Goal: Entertainment & Leisure: Consume media (video, audio)

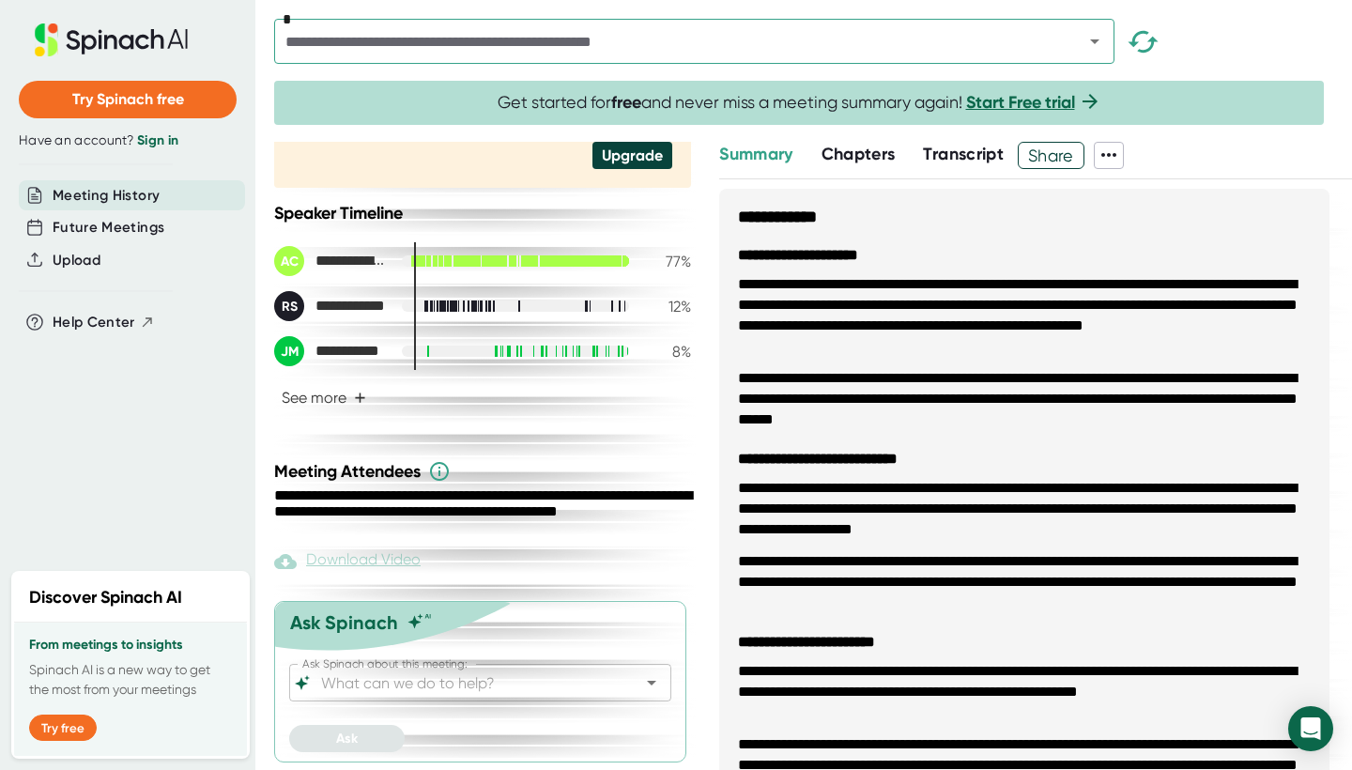
scroll to position [396, 0]
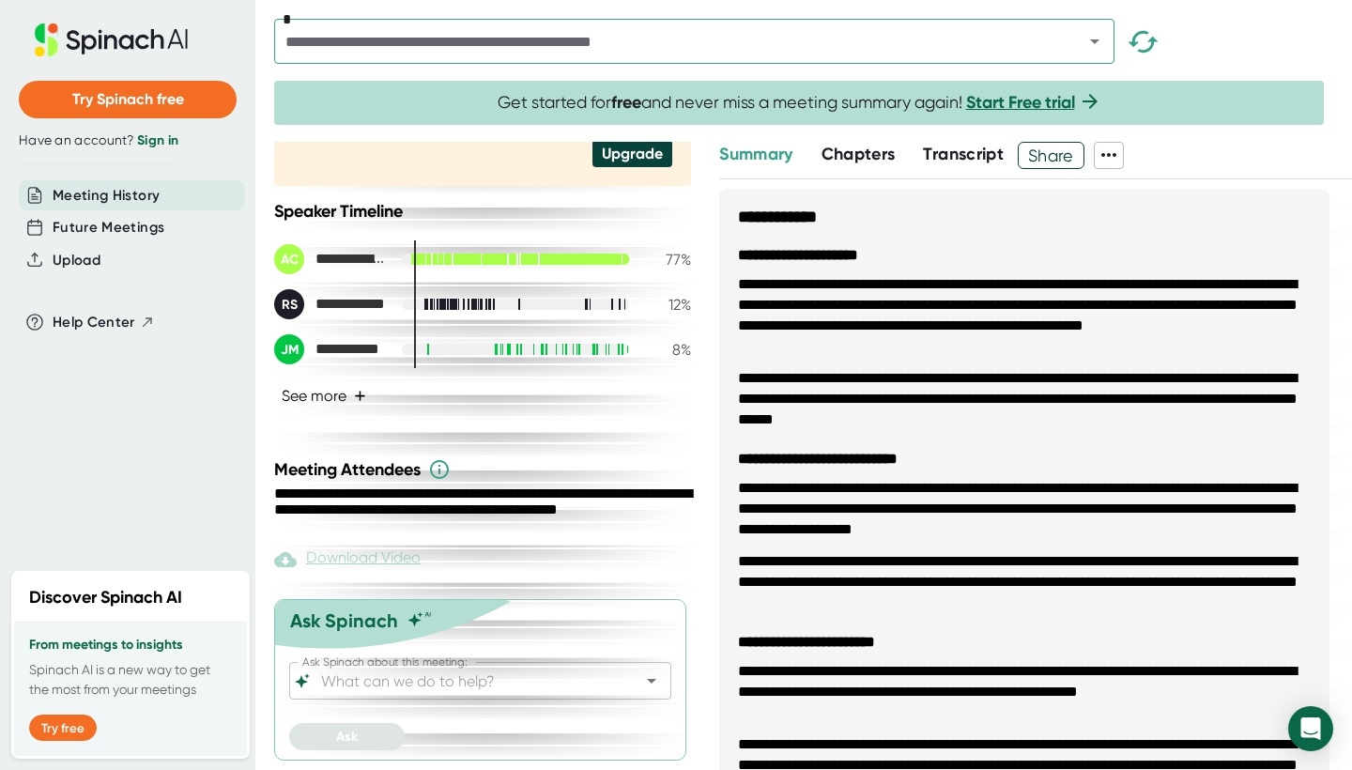
click at [340, 409] on button "See more +" at bounding box center [324, 395] width 100 height 33
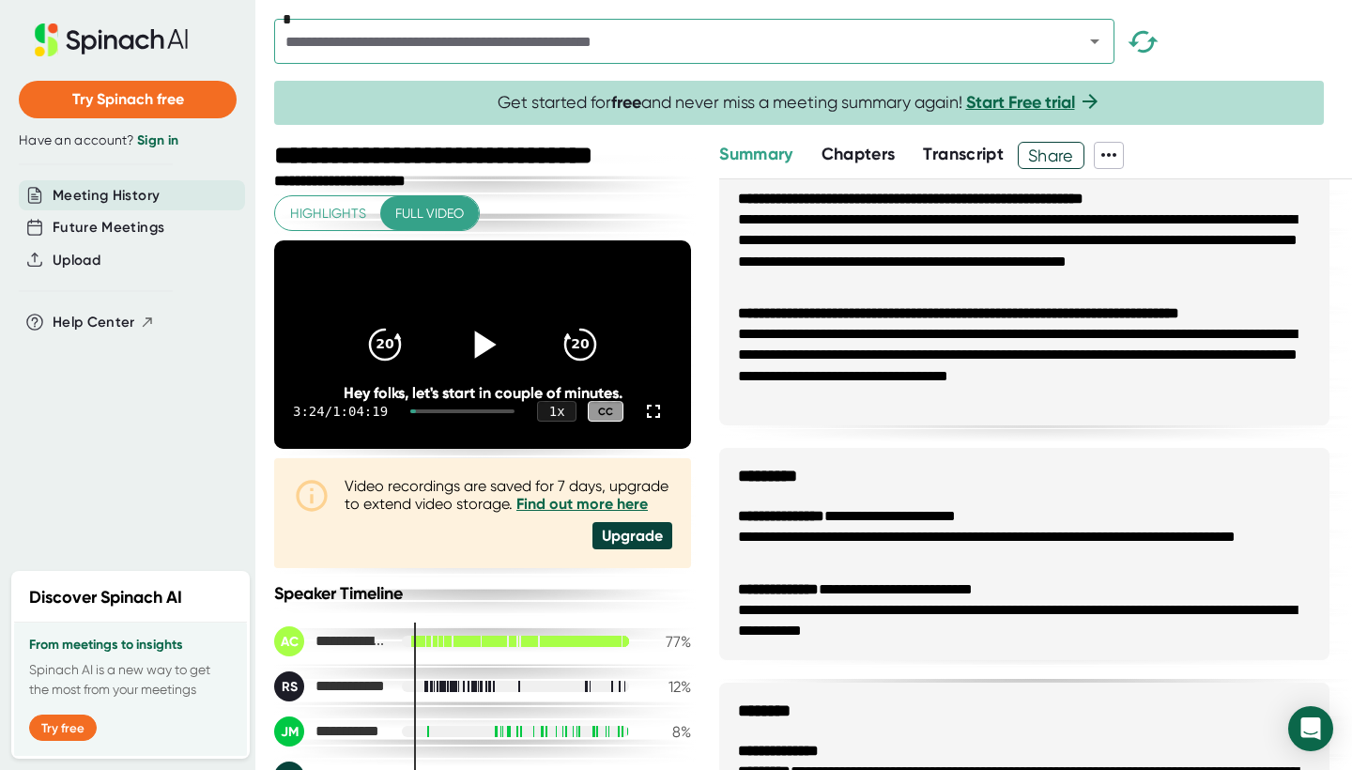
scroll to position [0, 0]
click at [471, 359] on icon at bounding box center [482, 344] width 47 height 47
click at [480, 317] on div at bounding box center [482, 344] width 79 height 79
click at [479, 349] on icon at bounding box center [486, 344] width 22 height 27
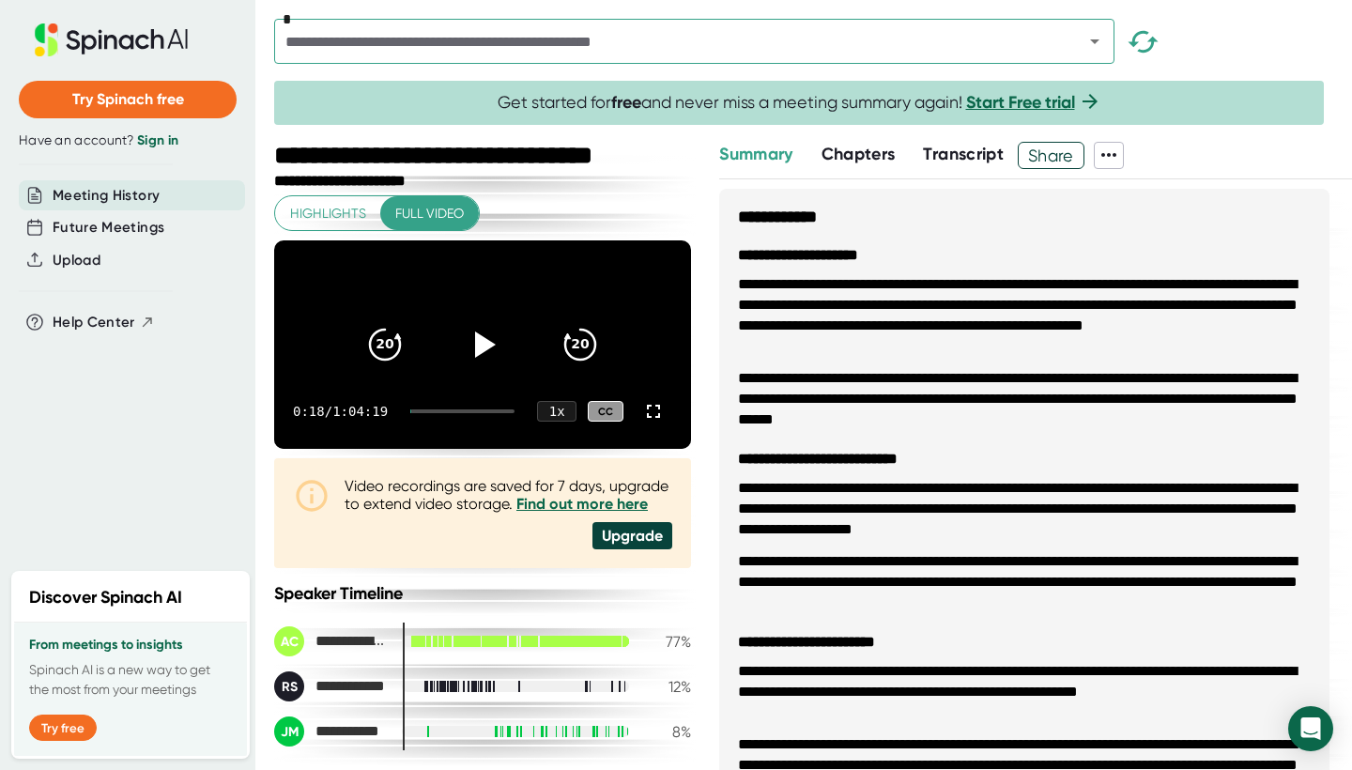
scroll to position [54, 0]
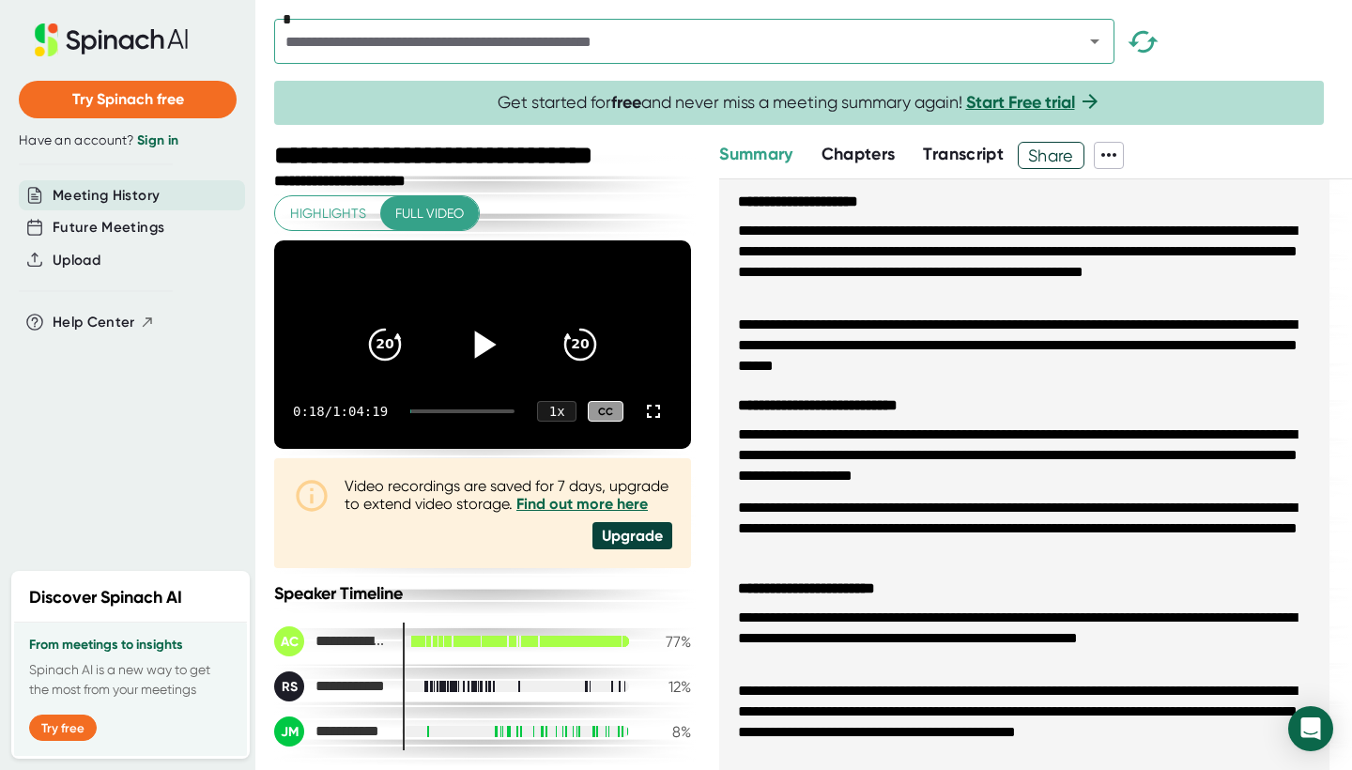
click at [475, 358] on icon at bounding box center [486, 344] width 22 height 27
click at [588, 423] on div "CC" at bounding box center [606, 412] width 36 height 22
click at [432, 431] on div "0:26 / 1:04:19 1 x CC" at bounding box center [482, 411] width 417 height 75
click at [433, 413] on div at bounding box center [462, 412] width 104 height 4
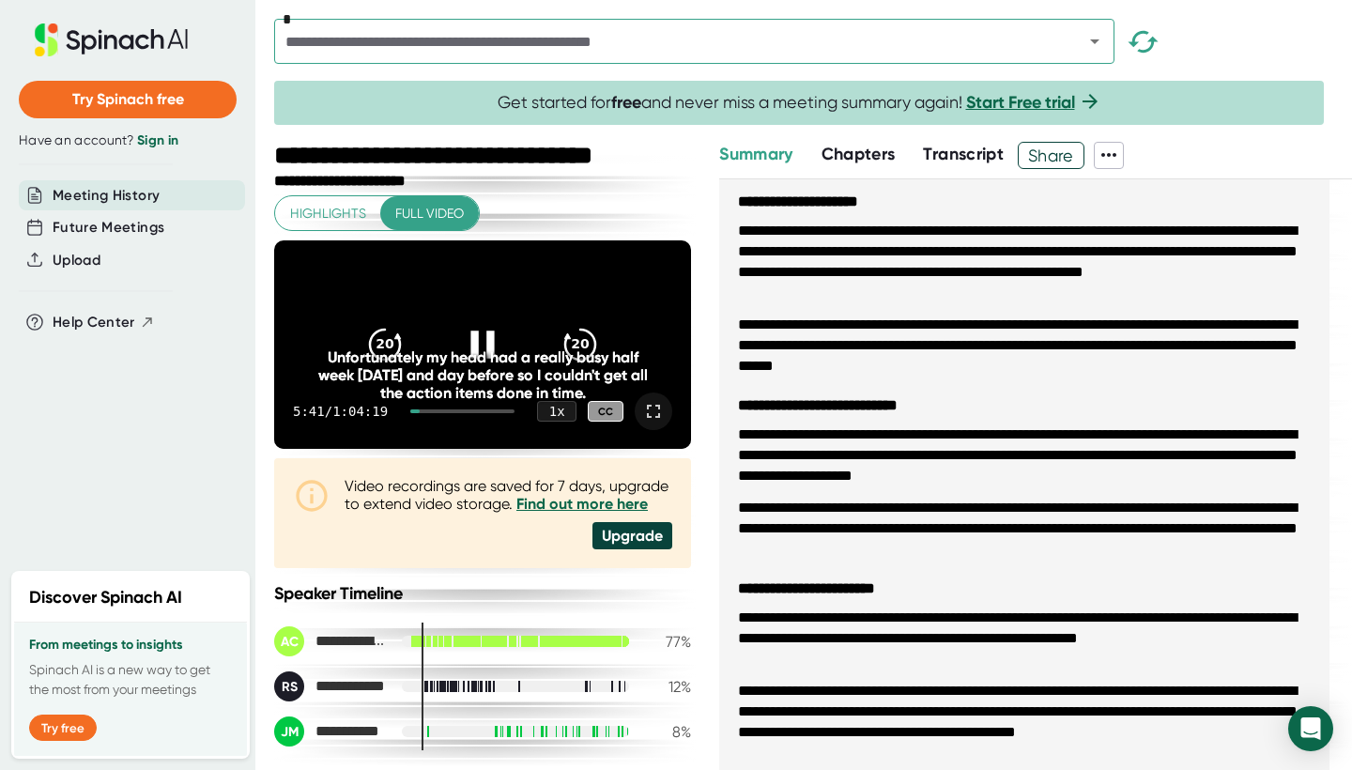
click at [647, 418] on icon at bounding box center [653, 411] width 13 height 13
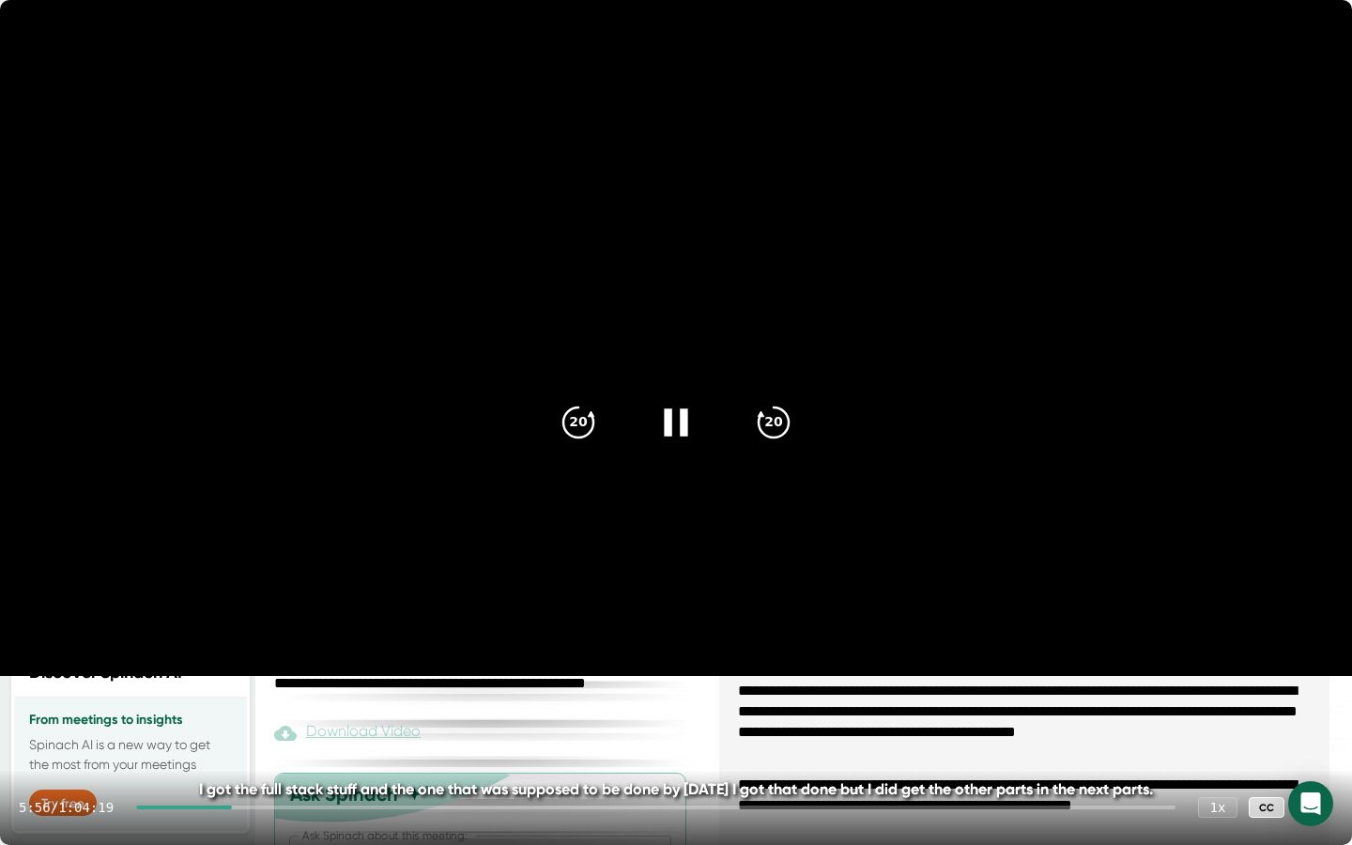
click at [278, 769] on div at bounding box center [656, 808] width 1040 height 4
click at [310, 769] on div at bounding box center [656, 808] width 1040 height 4
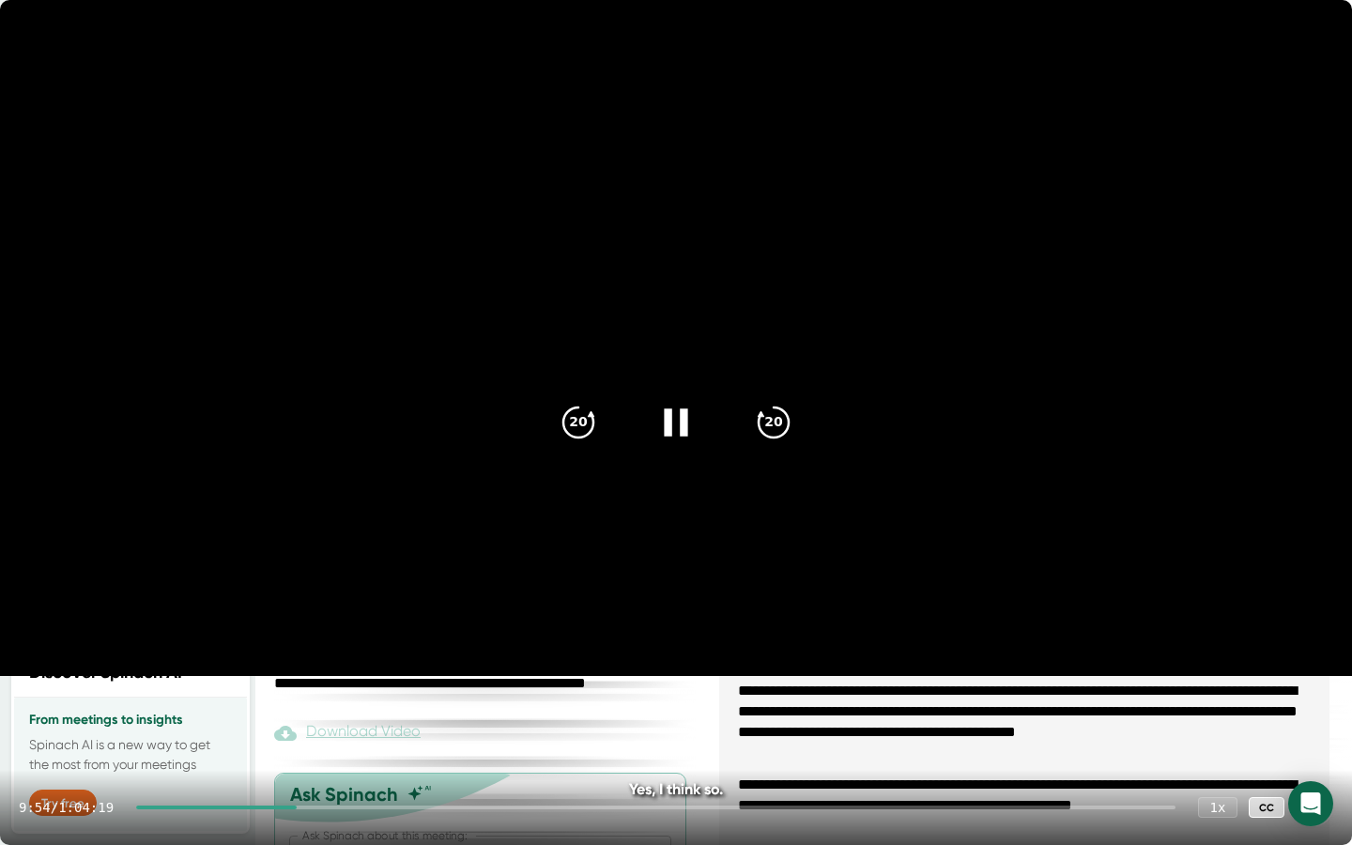
click at [336, 769] on div at bounding box center [656, 808] width 1040 height 4
click at [581, 606] on video at bounding box center [676, 338] width 1352 height 676
click at [594, 590] on video at bounding box center [676, 338] width 1352 height 676
click at [779, 422] on icon "20" at bounding box center [773, 422] width 47 height 47
click at [619, 579] on video at bounding box center [676, 338] width 1352 height 676
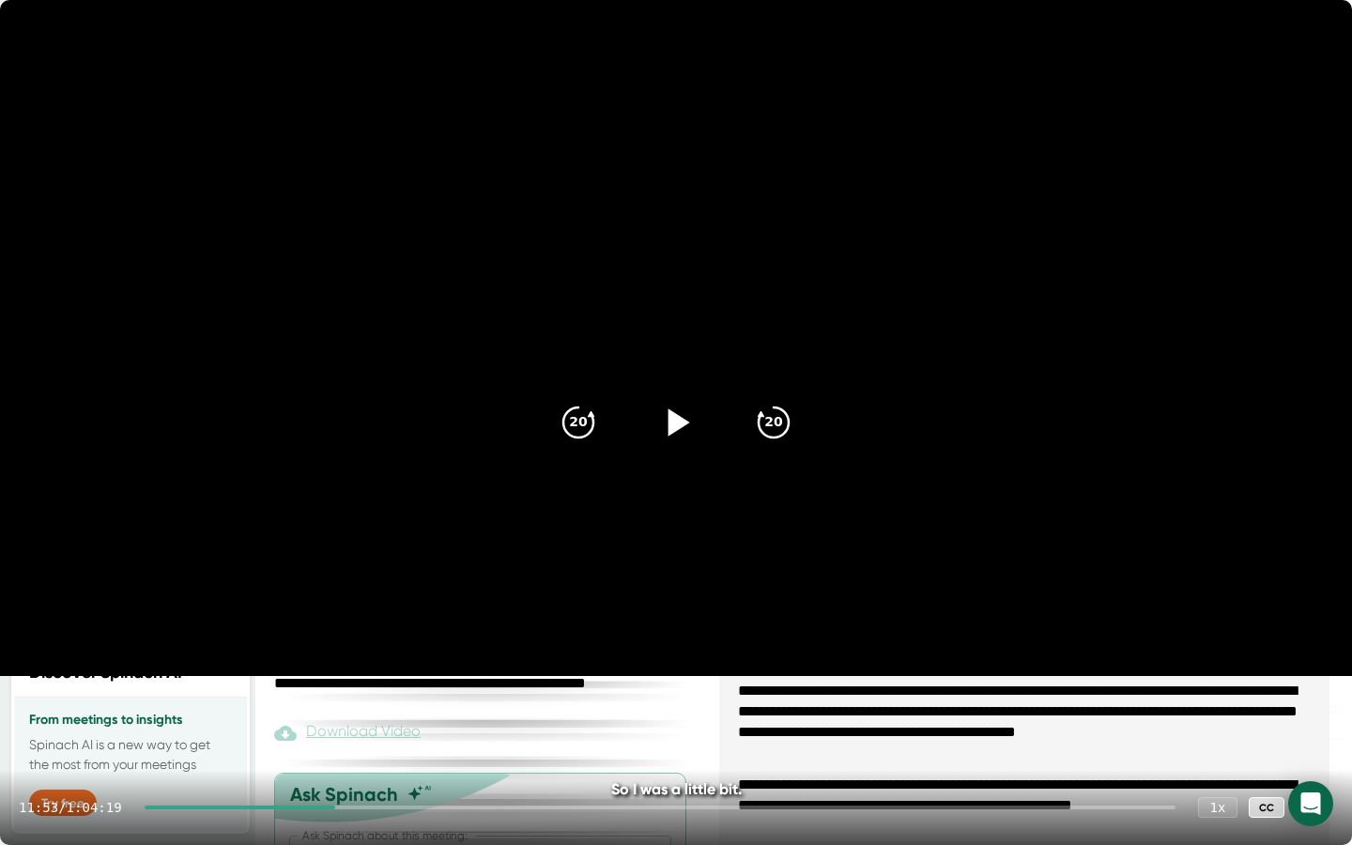
click at [619, 579] on video at bounding box center [676, 338] width 1352 height 676
click at [362, 769] on div at bounding box center [660, 808] width 1031 height 4
click at [386, 676] on video at bounding box center [676, 338] width 1352 height 676
click at [1314, 769] on icon at bounding box center [1315, 807] width 23 height 23
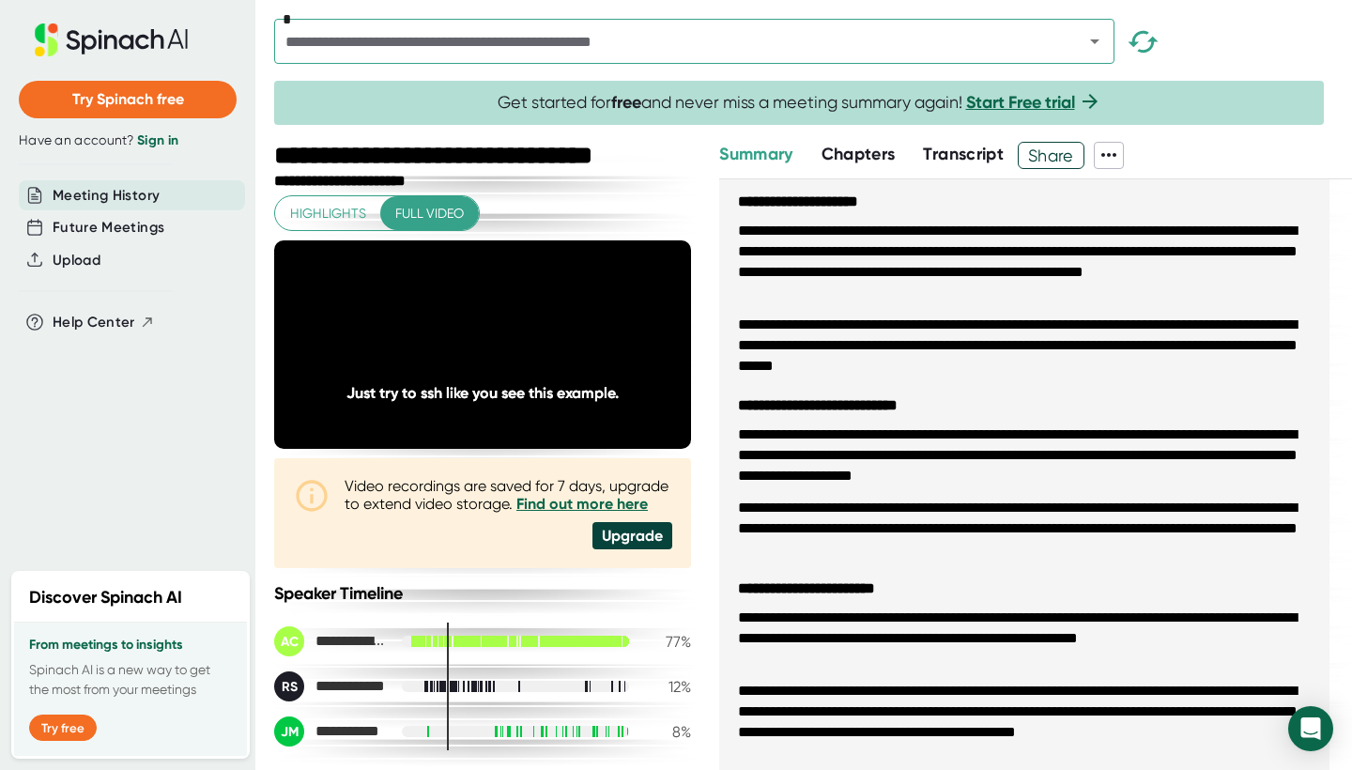
click at [864, 162] on span "Chapters" at bounding box center [859, 154] width 74 height 21
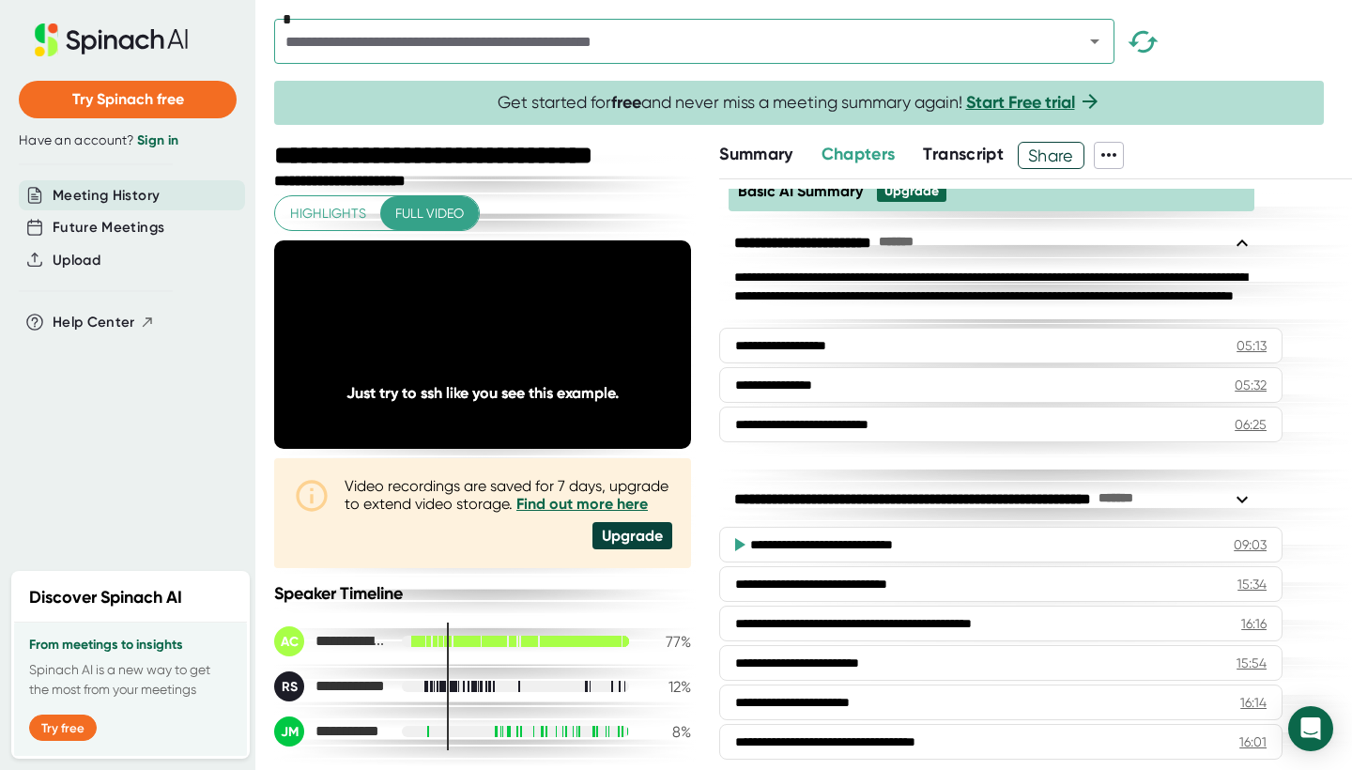
scroll to position [173, 0]
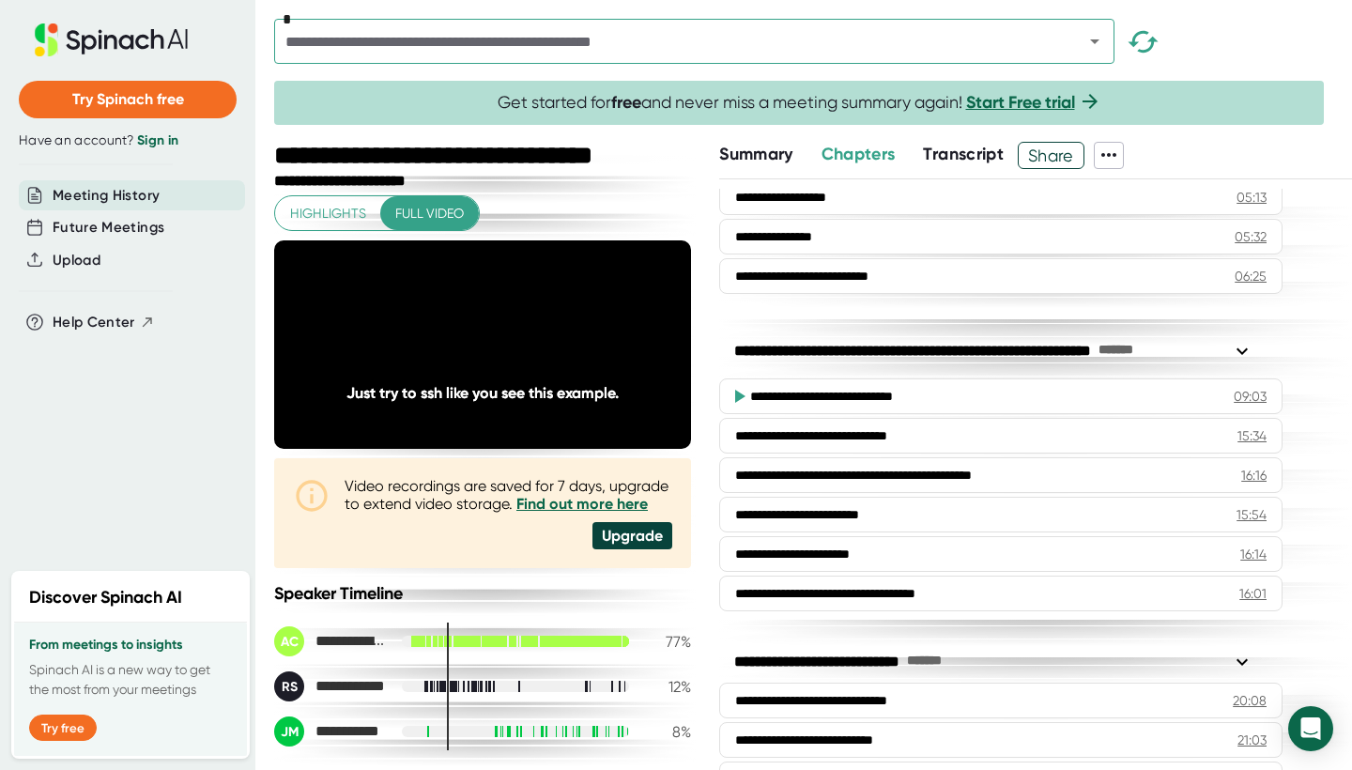
click at [849, 400] on div "**********" at bounding box center [977, 396] width 455 height 19
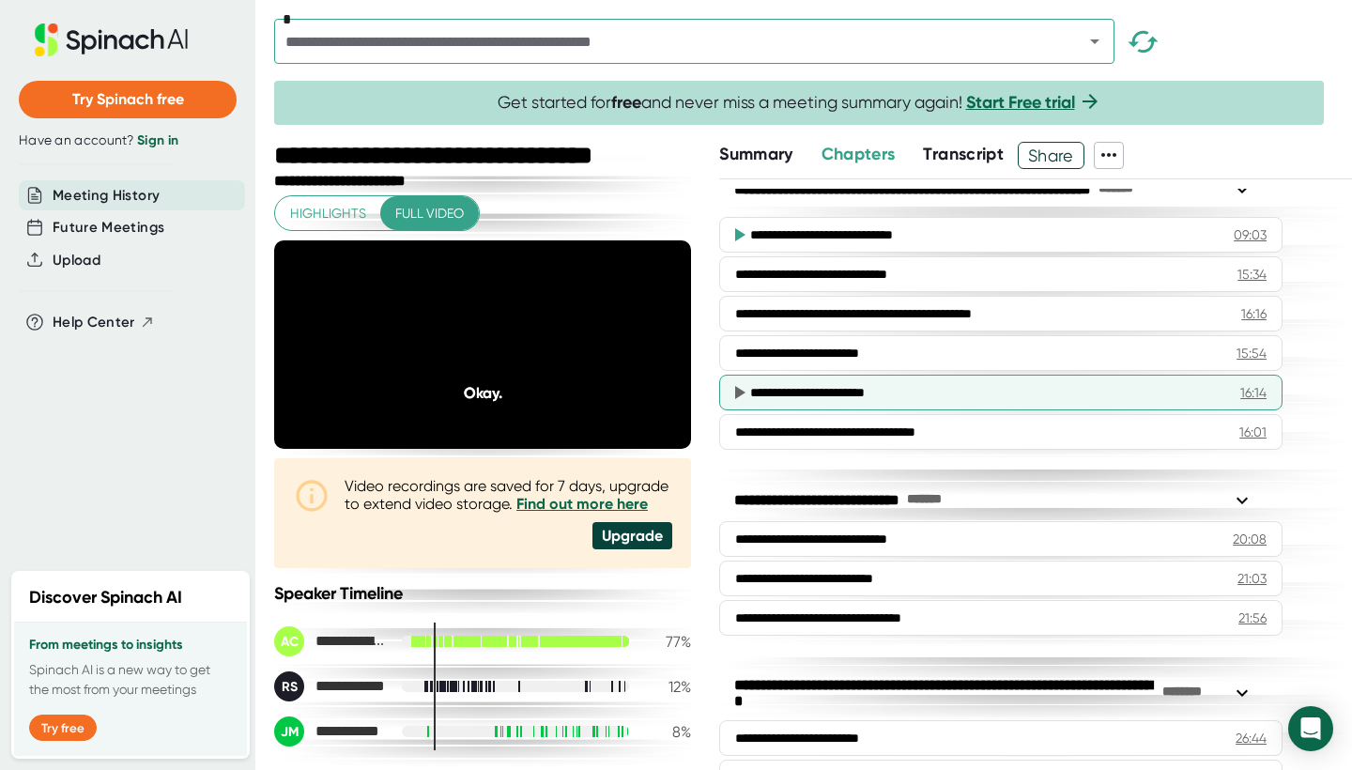
scroll to position [236, 0]
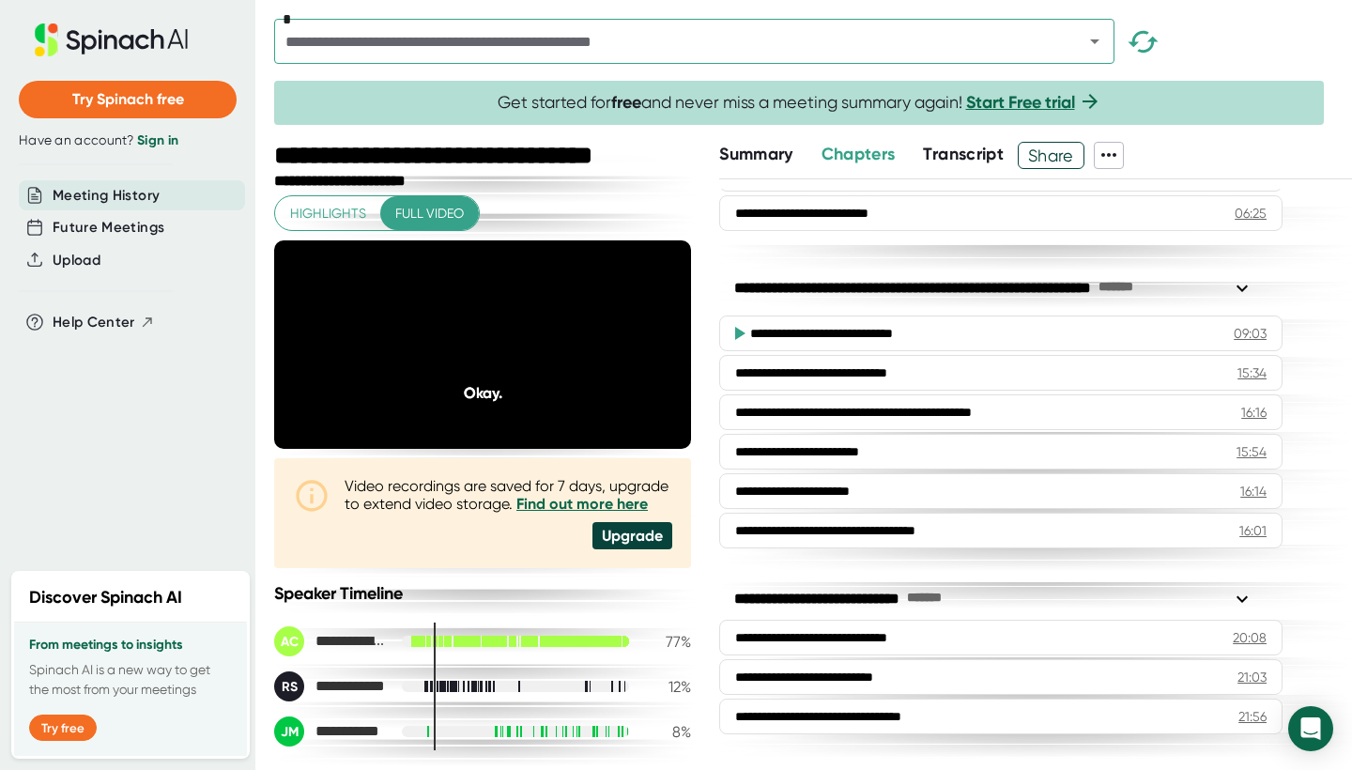
click at [892, 332] on div "**********" at bounding box center [977, 333] width 455 height 19
click at [1245, 288] on icon at bounding box center [1242, 288] width 11 height 7
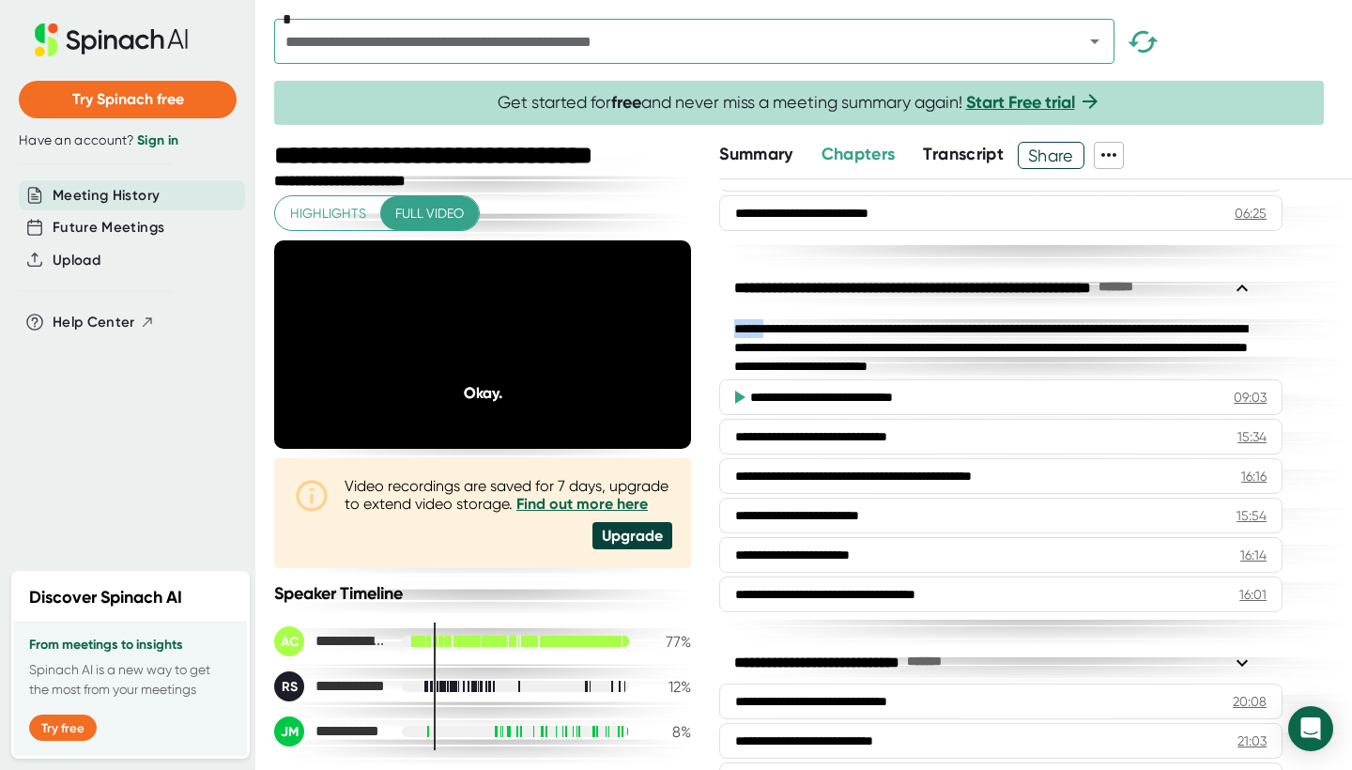
click at [1245, 288] on icon at bounding box center [1242, 288] width 11 height 7
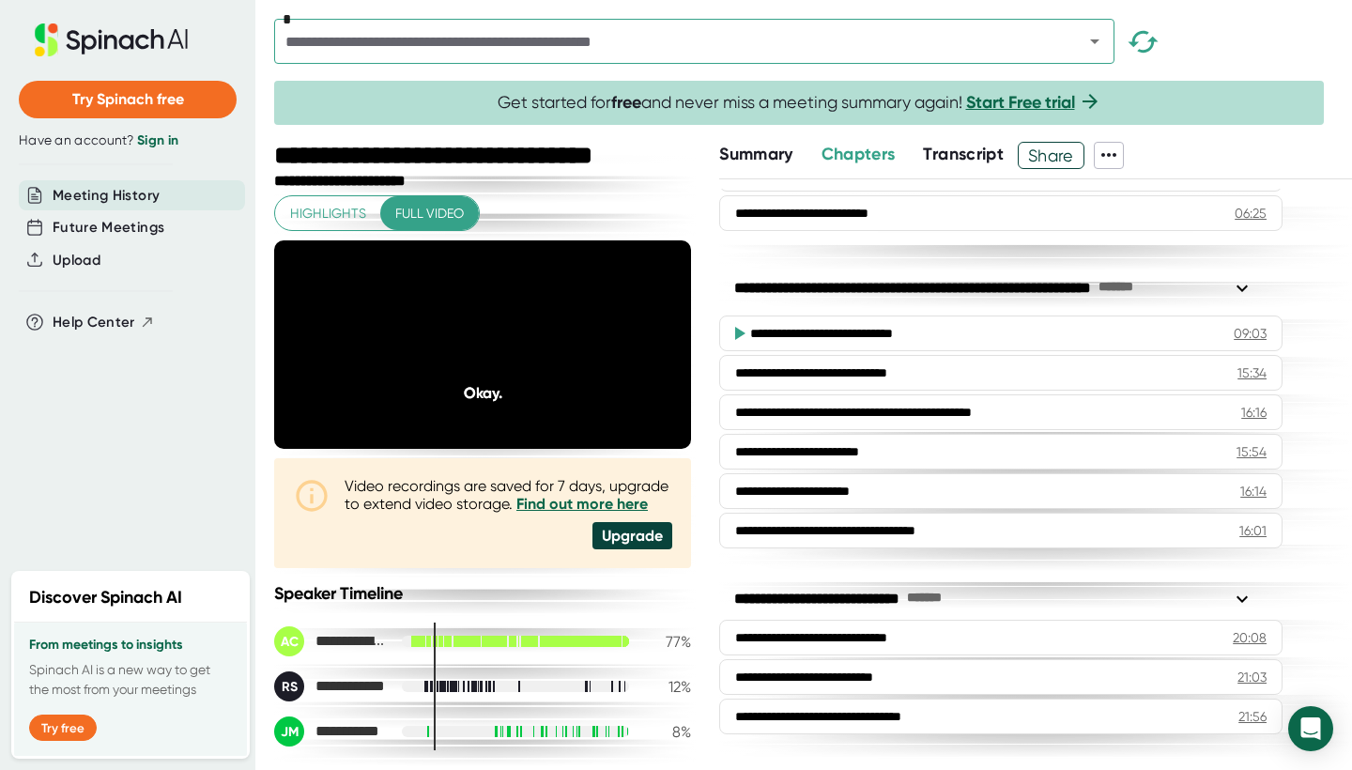
click at [1245, 288] on icon at bounding box center [1242, 288] width 11 height 7
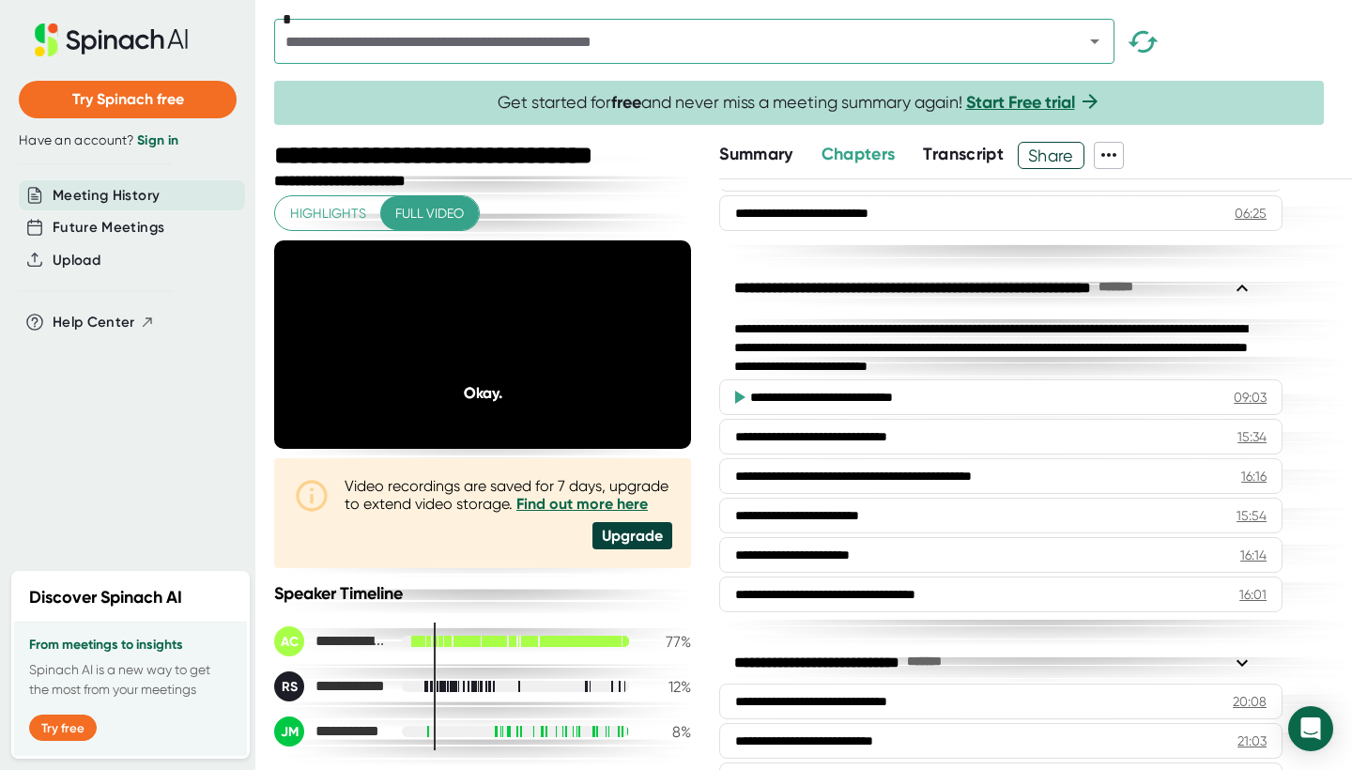
click at [1234, 398] on div "09:03" at bounding box center [1250, 397] width 33 height 19
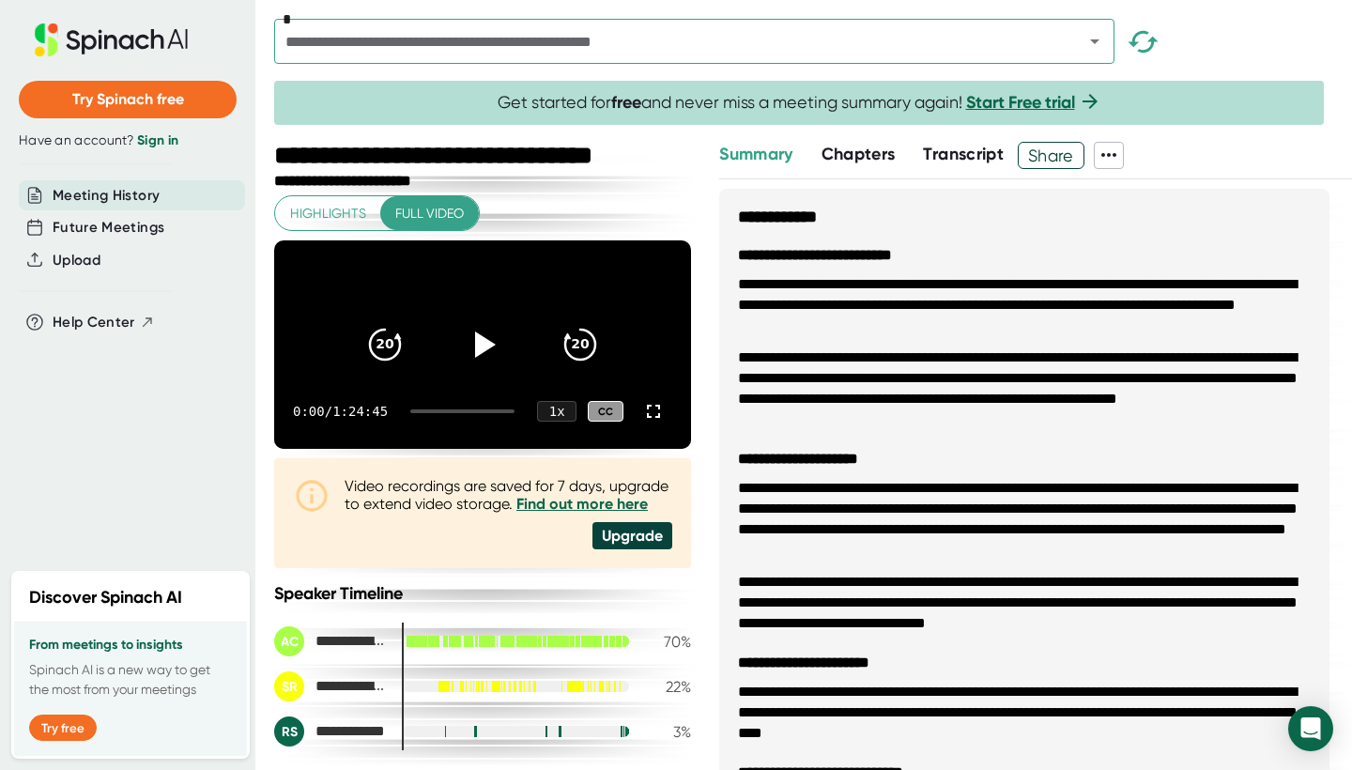
click at [836, 145] on span "Chapters" at bounding box center [859, 154] width 74 height 21
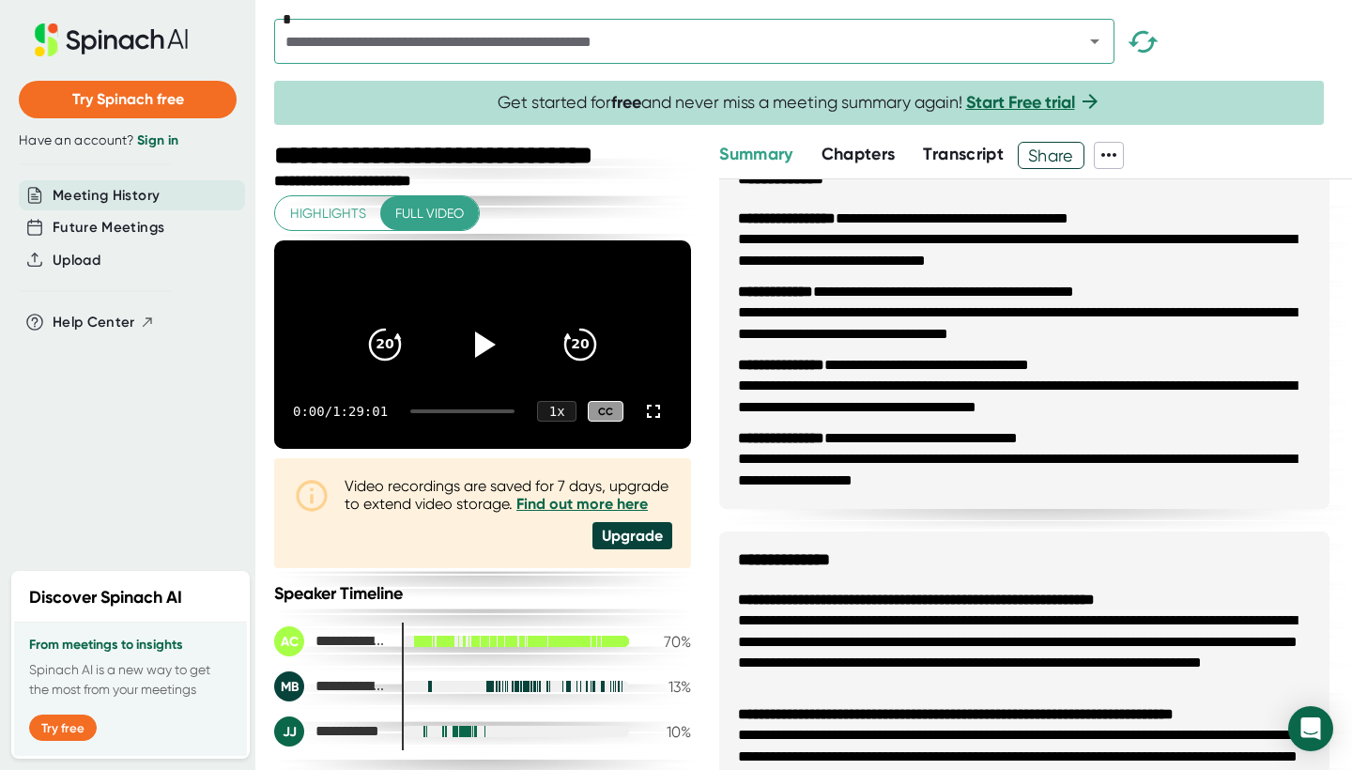
scroll to position [1039, 0]
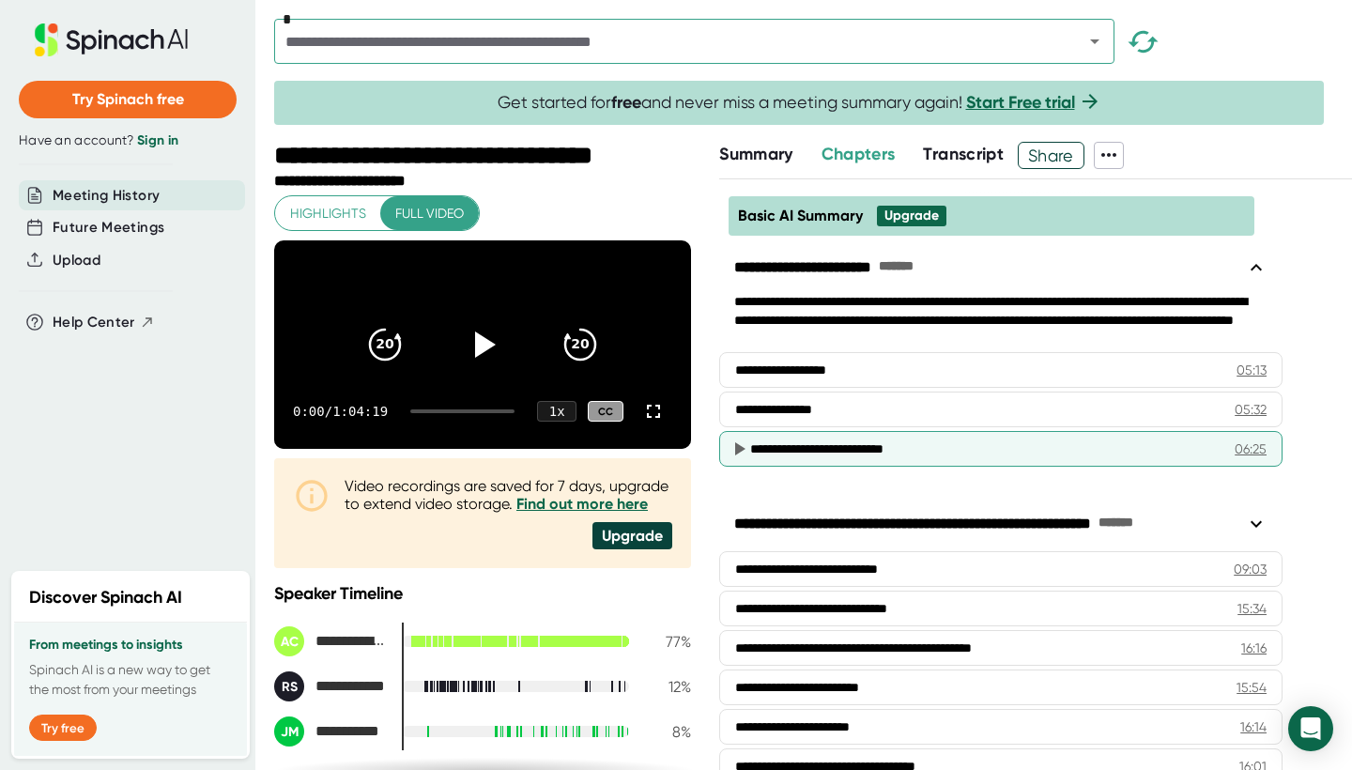
click at [891, 442] on div "**********" at bounding box center [991, 449] width 483 height 19
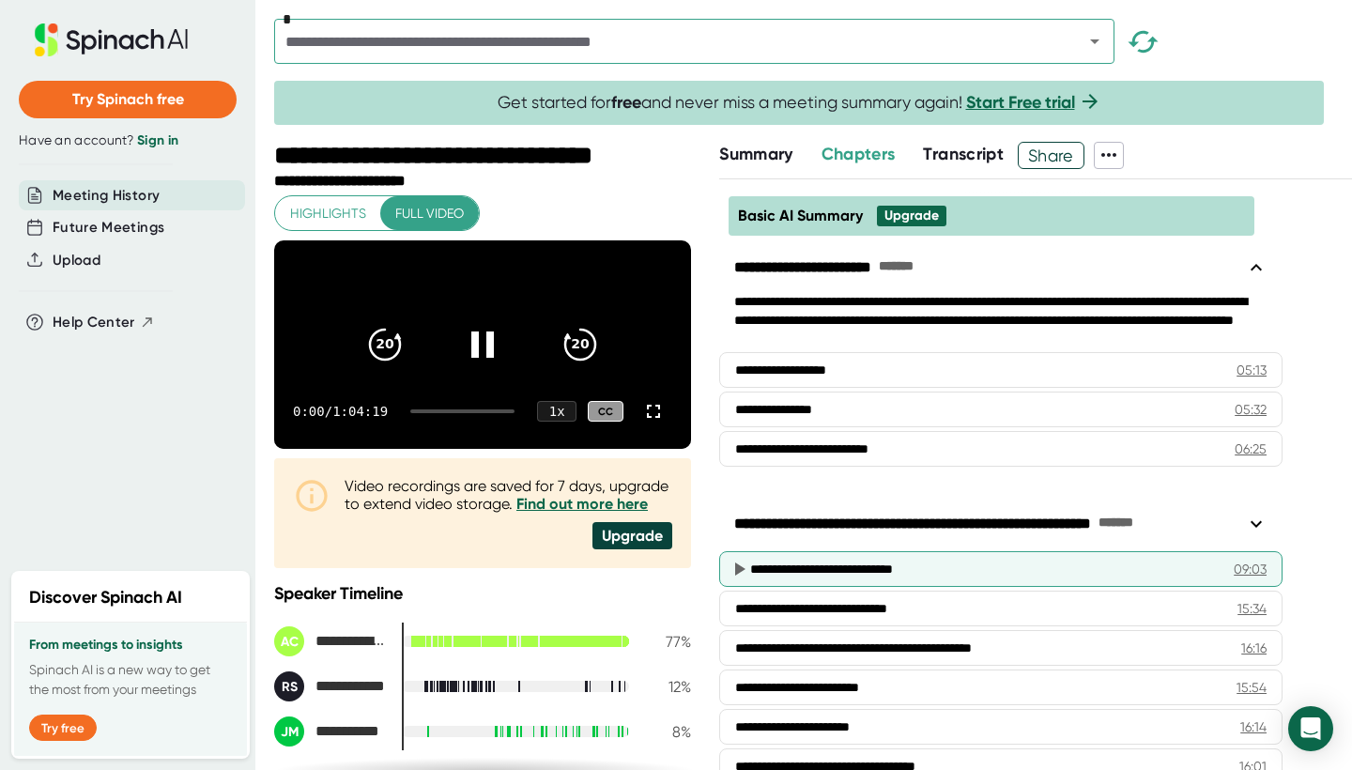
click at [868, 579] on div "**********" at bounding box center [1001, 569] width 564 height 36
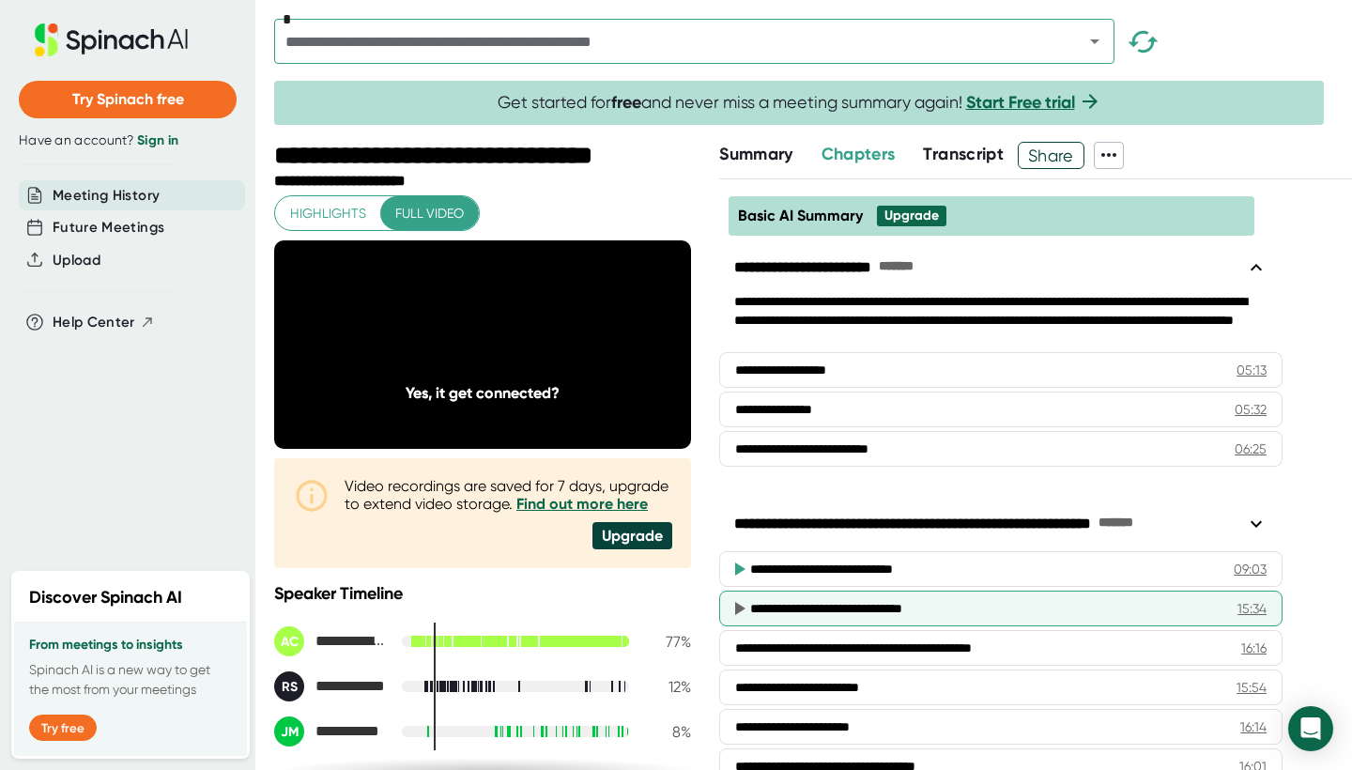
click at [861, 597] on div "**********" at bounding box center [1001, 609] width 564 height 36
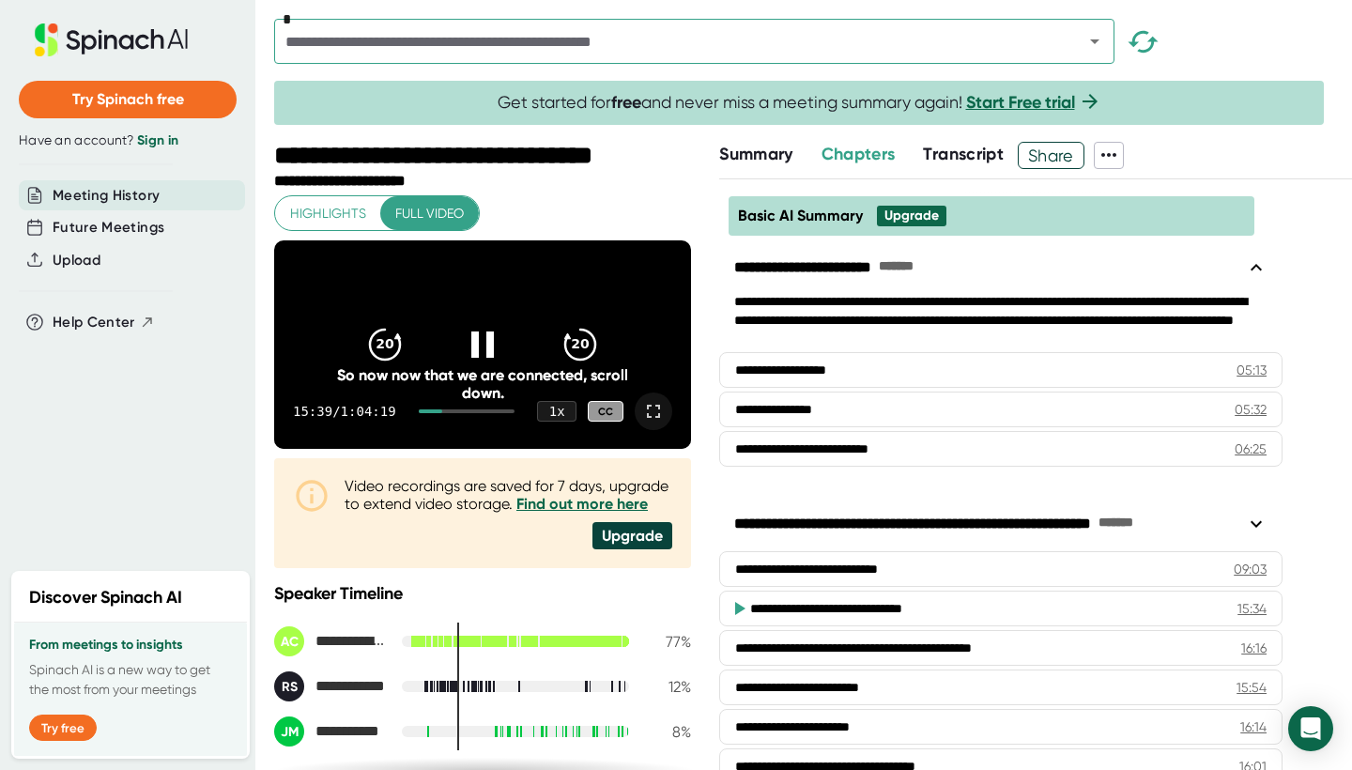
click at [658, 423] on icon at bounding box center [653, 411] width 23 height 23
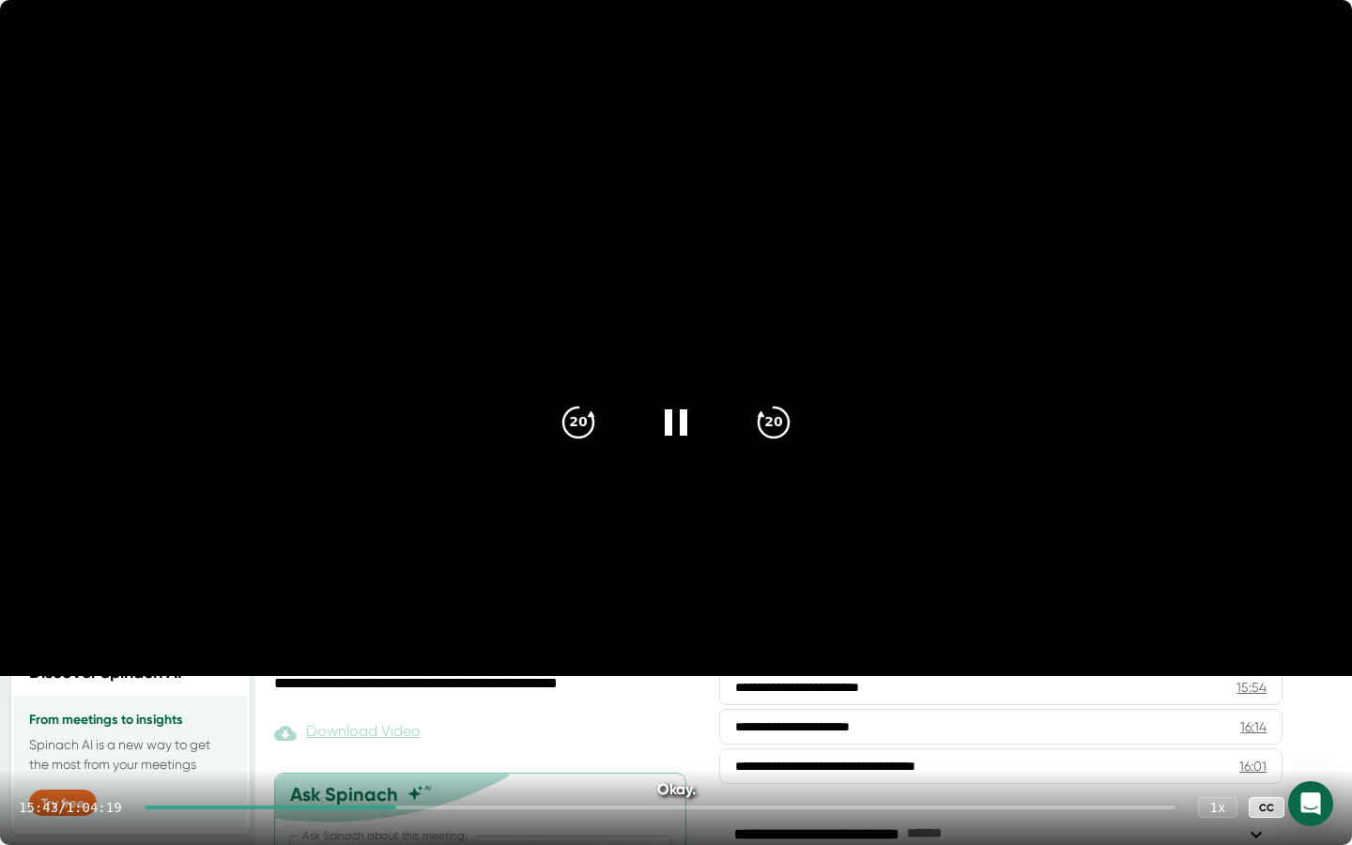
click at [387, 769] on div at bounding box center [271, 808] width 252 height 4
click at [780, 433] on icon "20" at bounding box center [773, 422] width 47 height 47
click at [579, 422] on icon "20" at bounding box center [578, 422] width 47 height 47
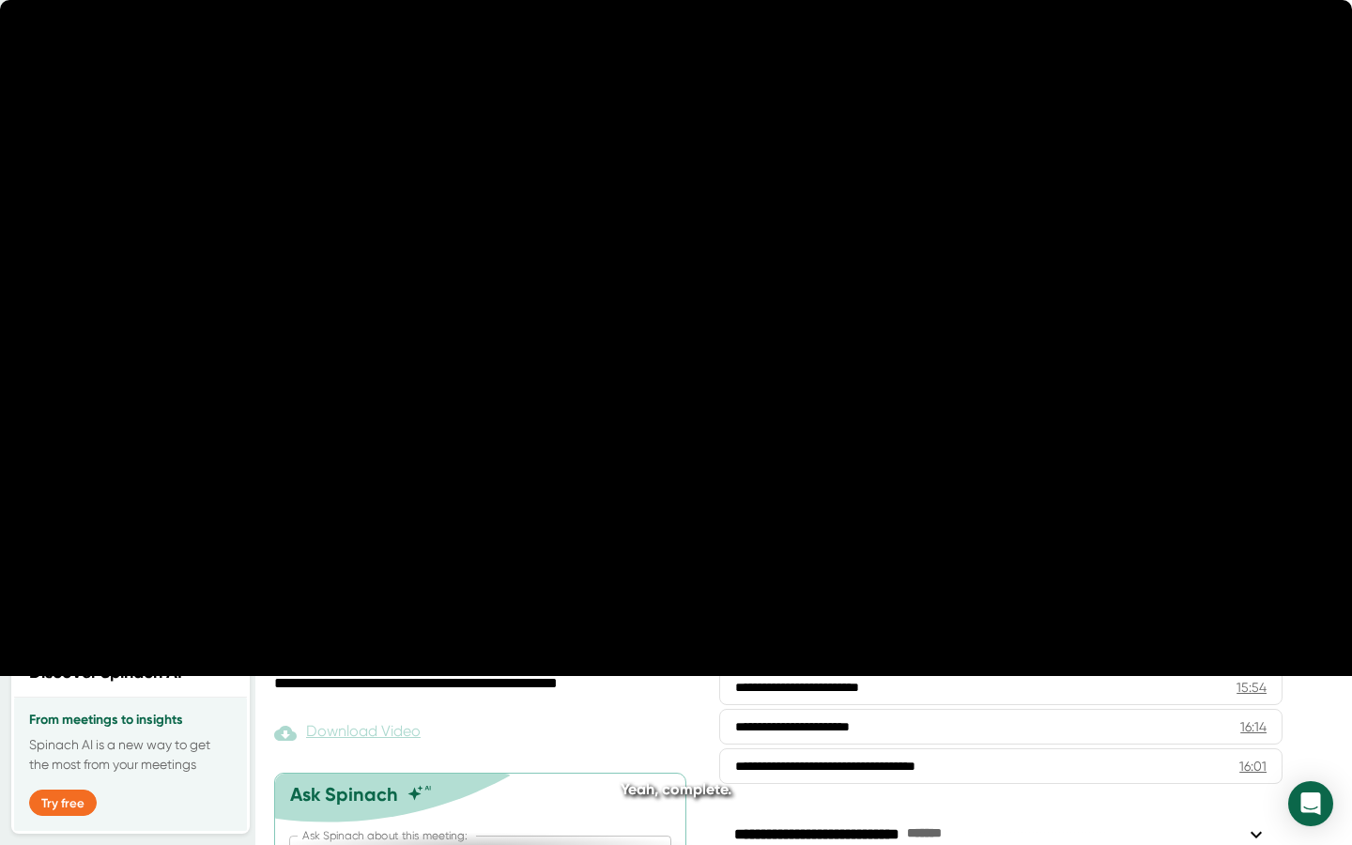
click at [579, 422] on icon "20" at bounding box center [578, 422] width 47 height 47
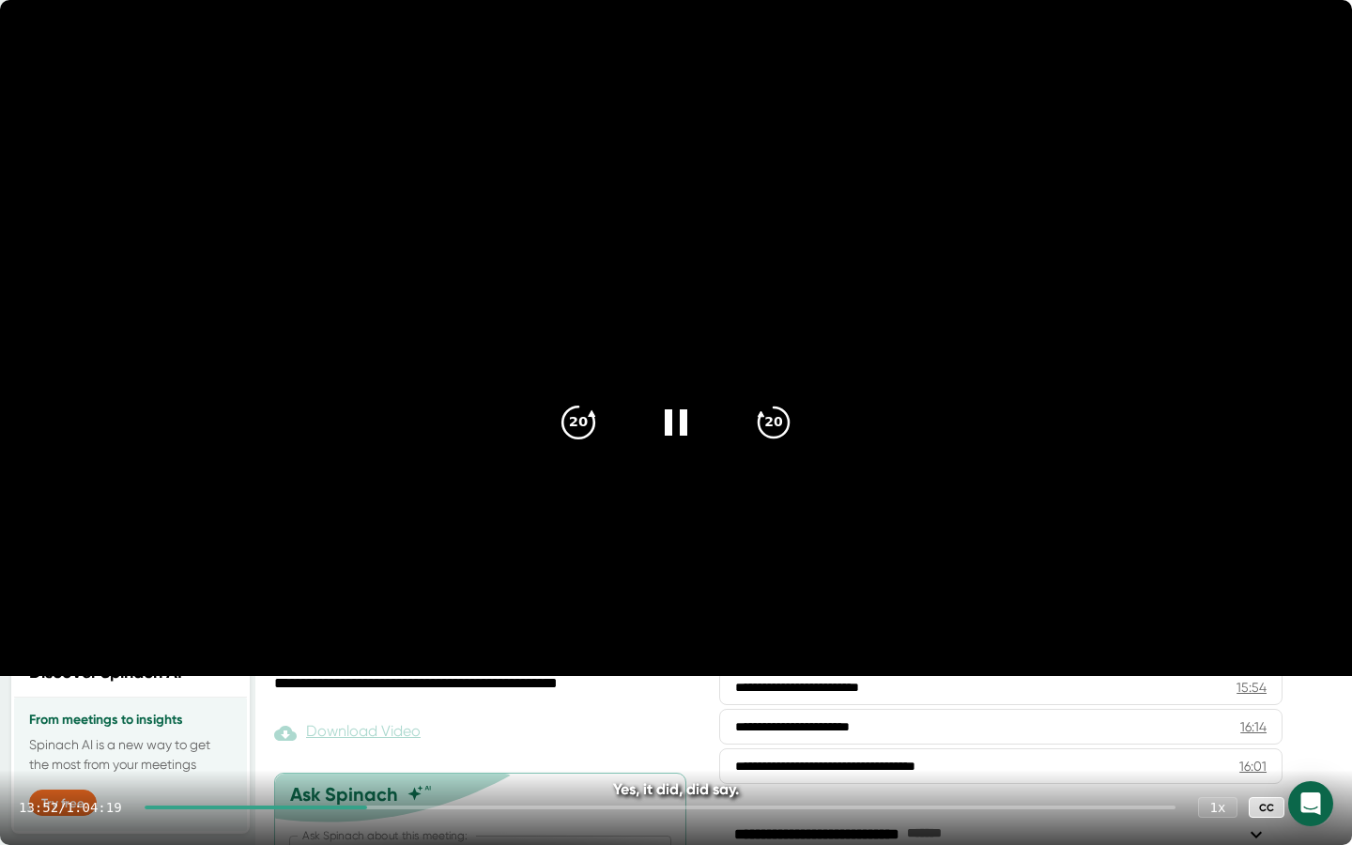
click at [579, 407] on icon "20" at bounding box center [578, 422] width 47 height 47
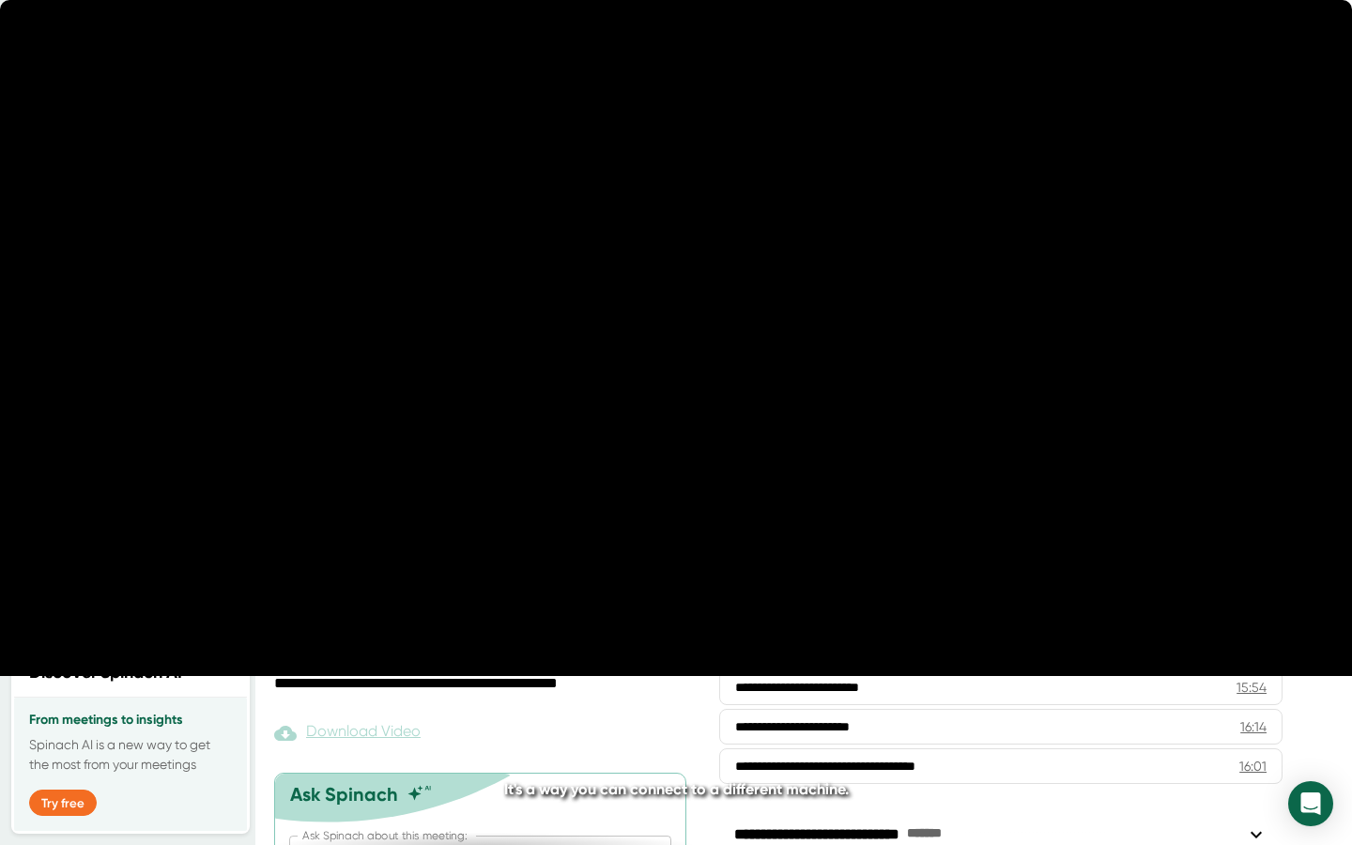
click at [579, 407] on icon "20" at bounding box center [578, 422] width 47 height 47
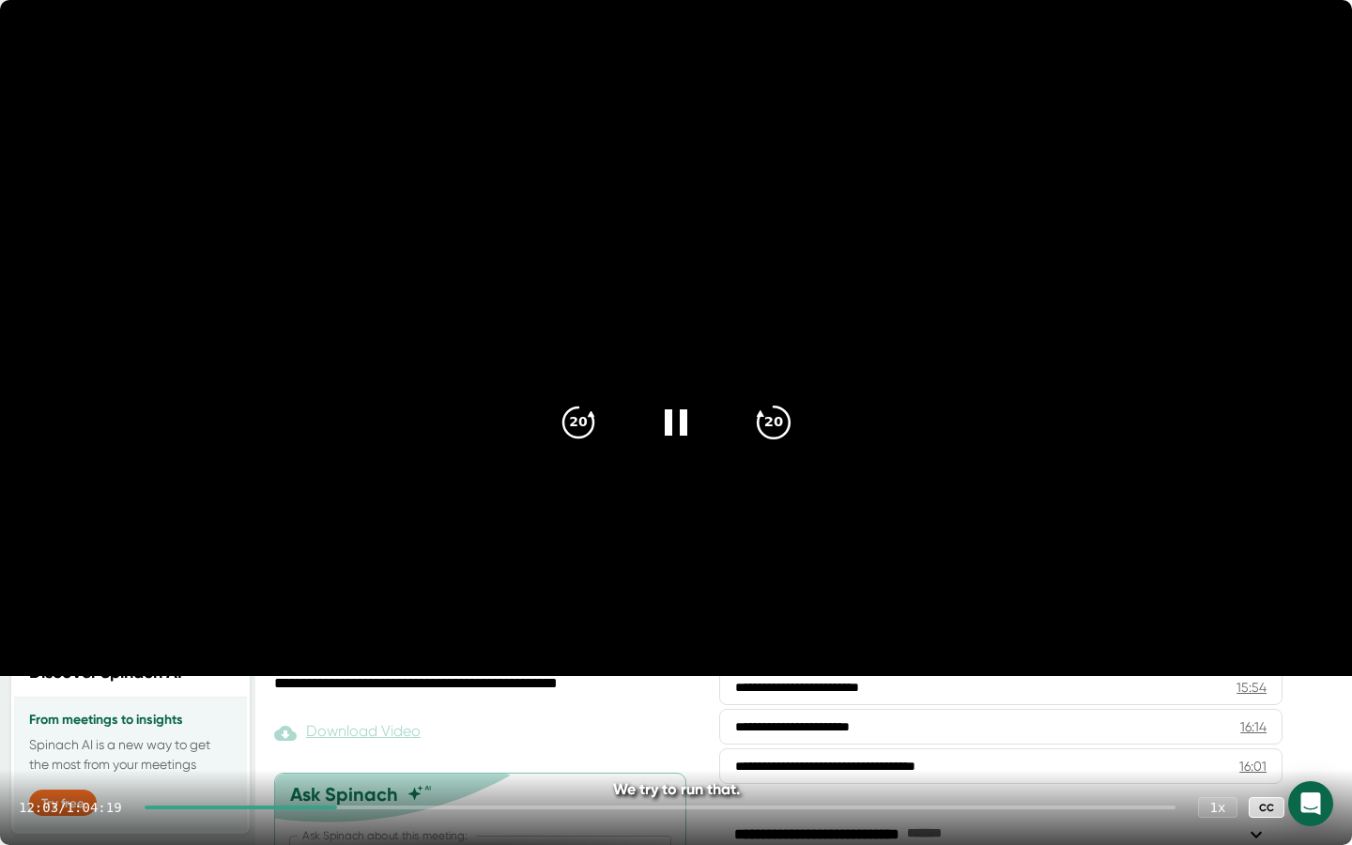
click at [780, 432] on icon "20" at bounding box center [773, 422] width 47 height 47
click at [316, 769] on div at bounding box center [245, 808] width 200 height 4
click at [1324, 769] on icon at bounding box center [1315, 807] width 23 height 23
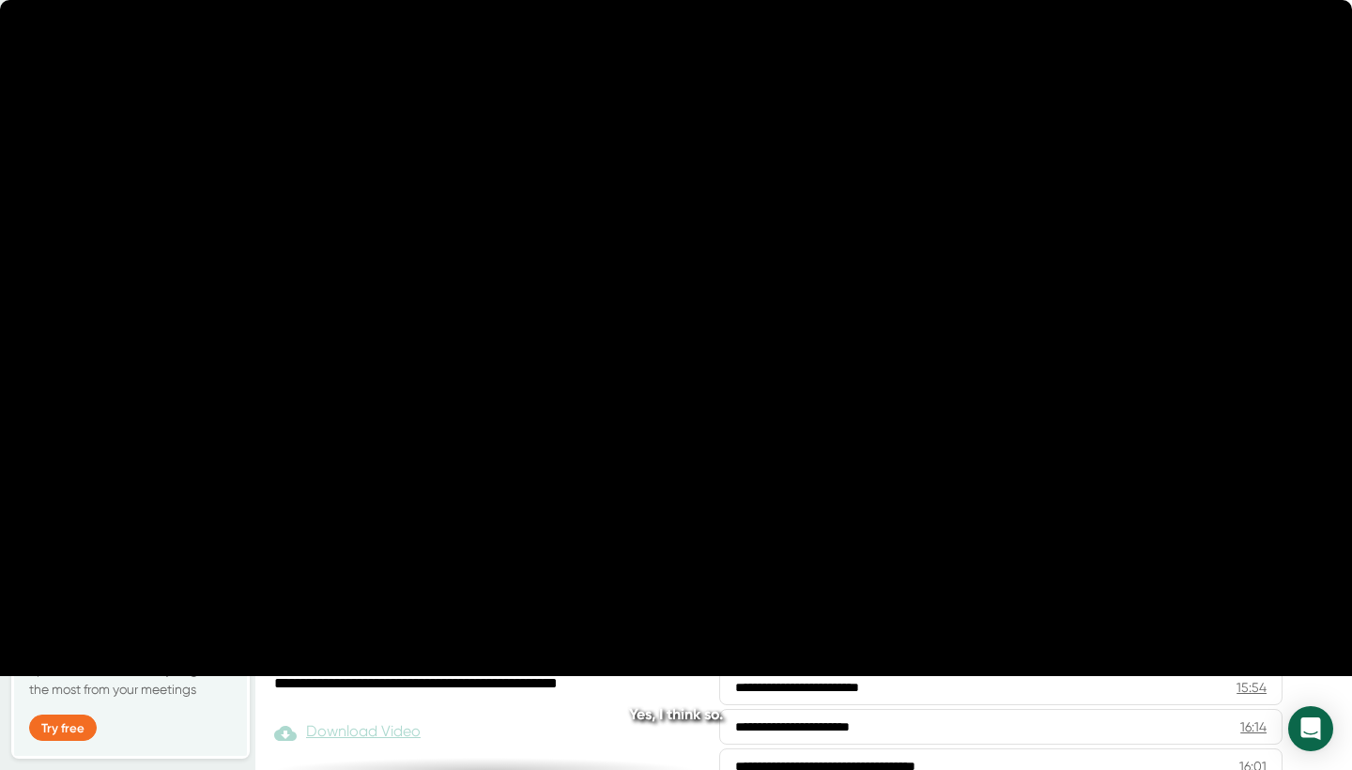
click at [967, 562] on div "**********" at bounding box center [984, 569] width 469 height 19
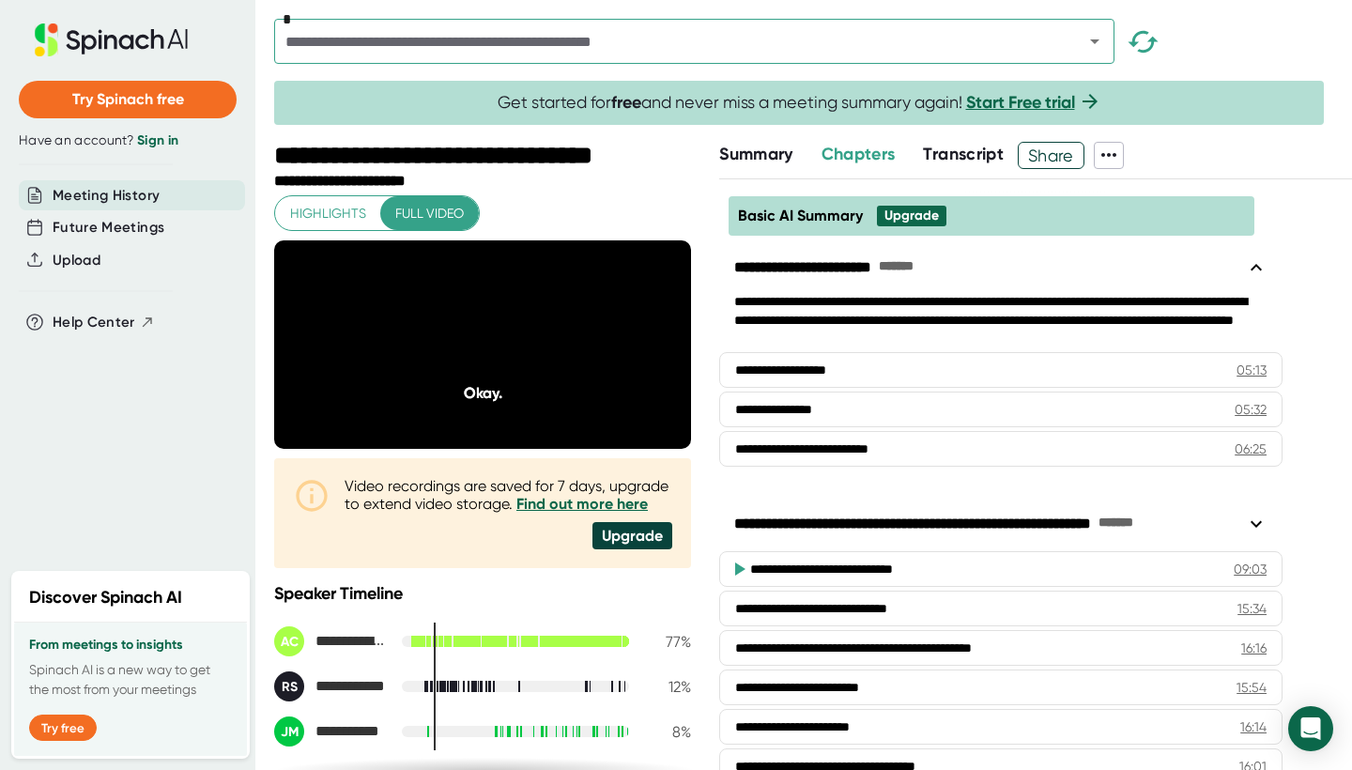
click at [741, 562] on icon at bounding box center [739, 569] width 23 height 23
click at [834, 486] on div "**********" at bounding box center [1001, 479] width 564 height 581
click at [562, 423] on div "1 x" at bounding box center [556, 412] width 41 height 22
click at [558, 251] on li "1.25 x" at bounding box center [557, 246] width 70 height 31
click at [559, 423] on div "1.25 x" at bounding box center [550, 412] width 55 height 22
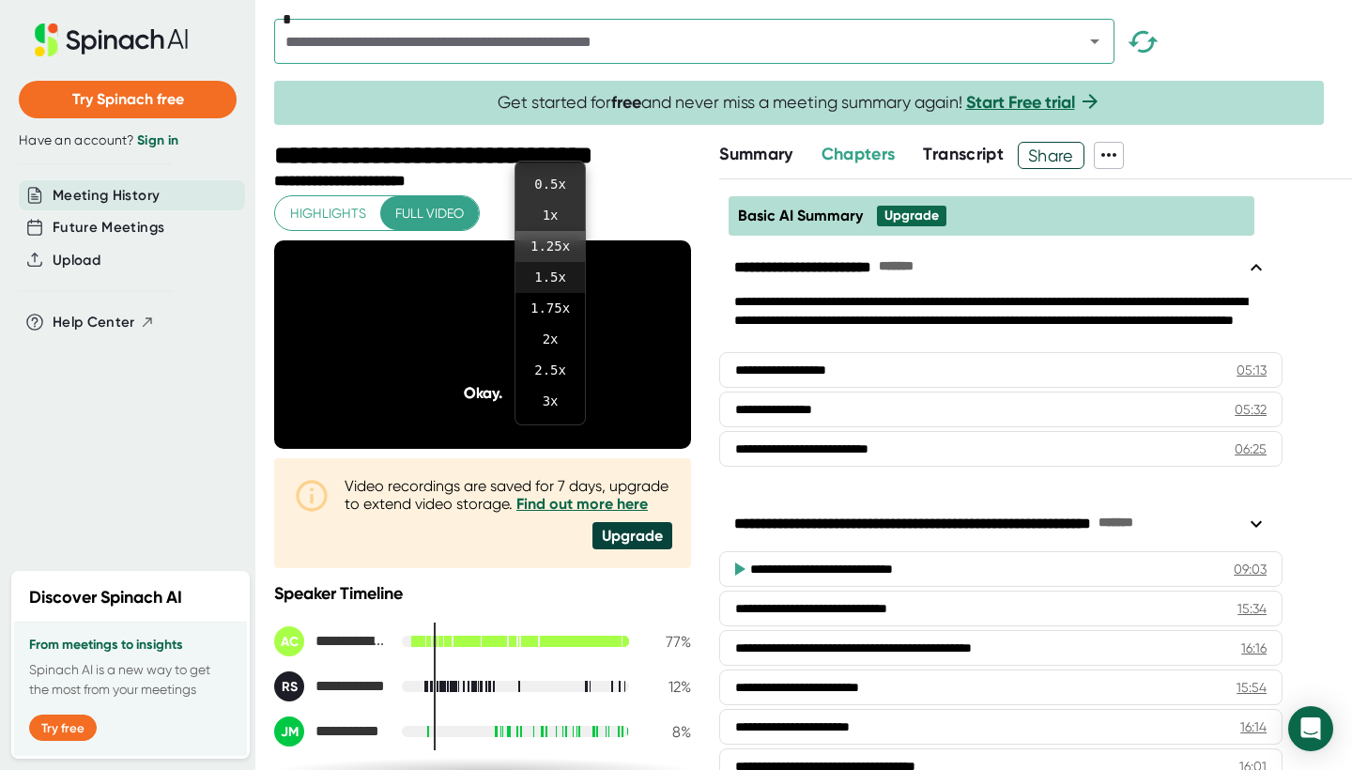
click at [552, 268] on li "1.5 x" at bounding box center [551, 277] width 70 height 31
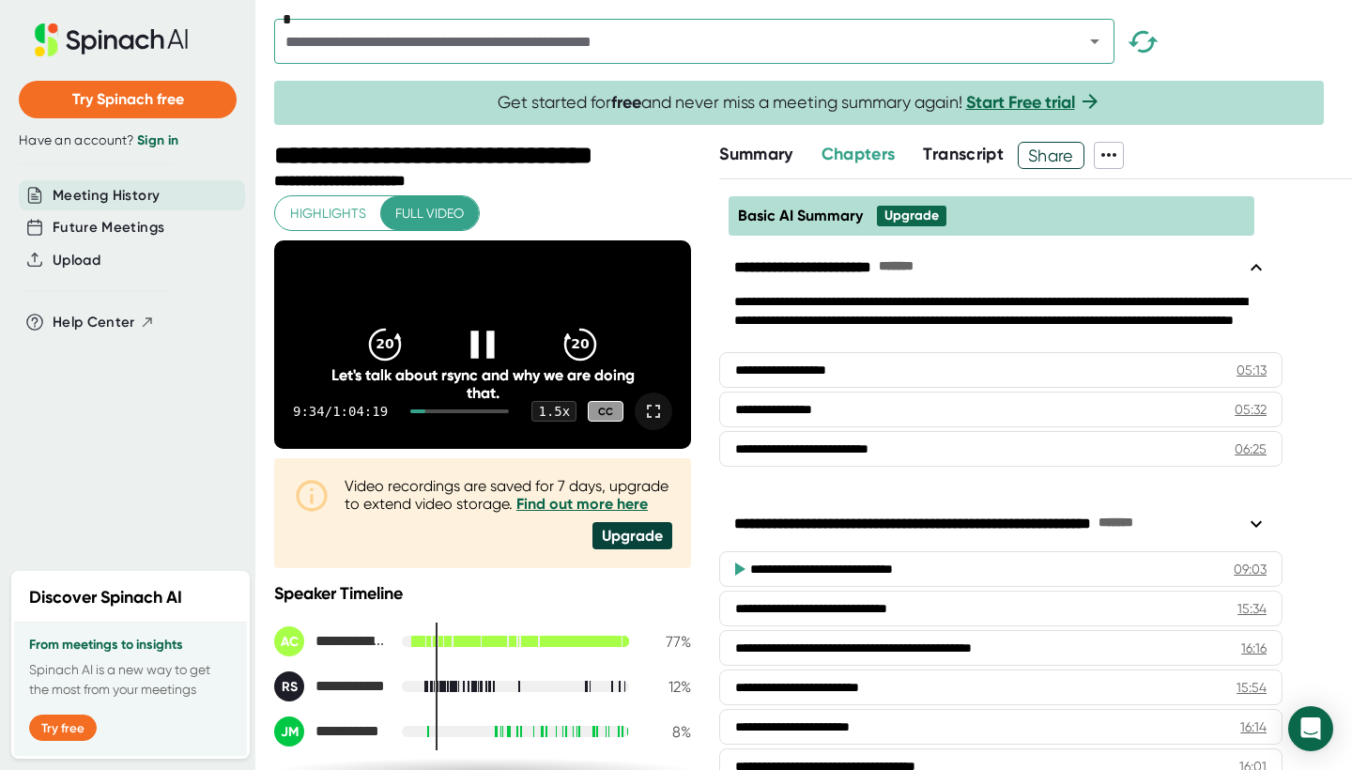
click at [490, 345] on icon at bounding box center [482, 344] width 47 height 47
click at [491, 355] on icon at bounding box center [486, 344] width 22 height 27
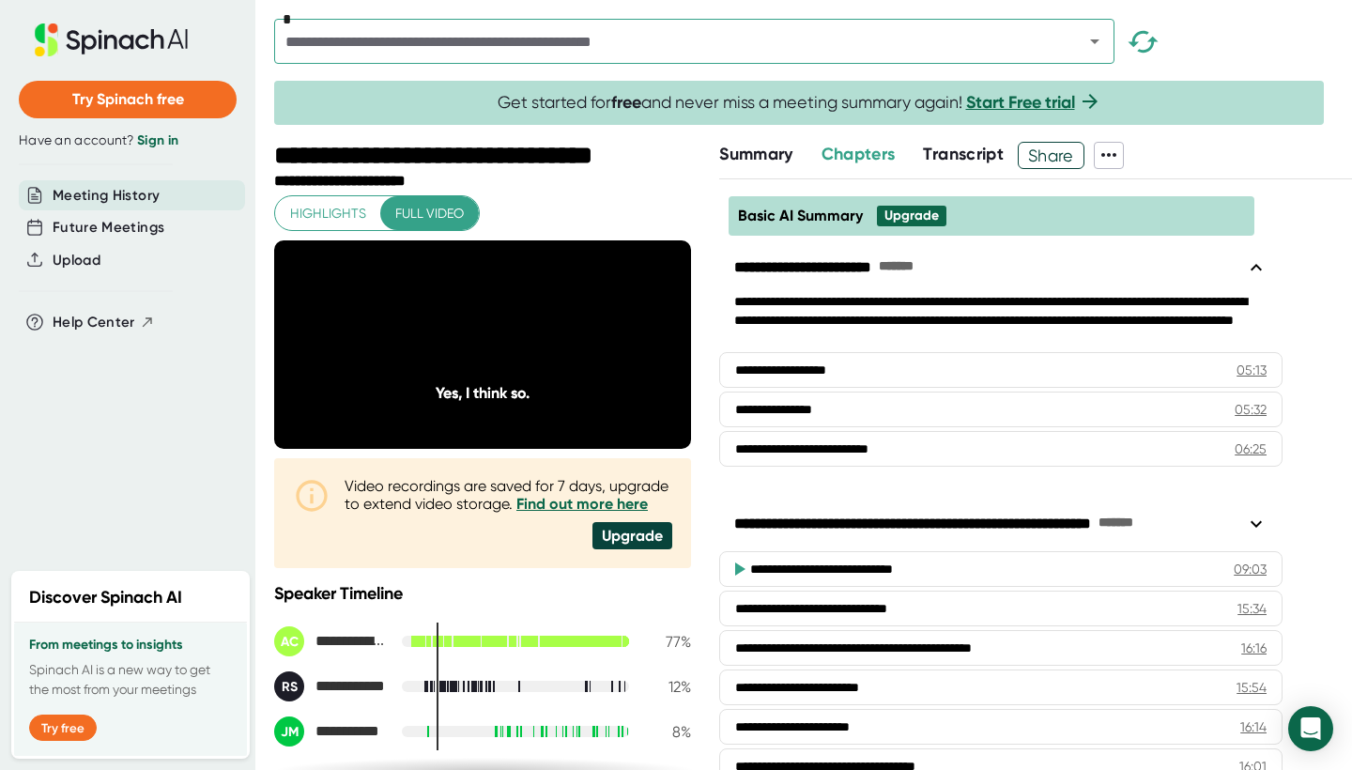
click at [491, 355] on icon at bounding box center [482, 344] width 23 height 27
